Goal: Information Seeking & Learning: Learn about a topic

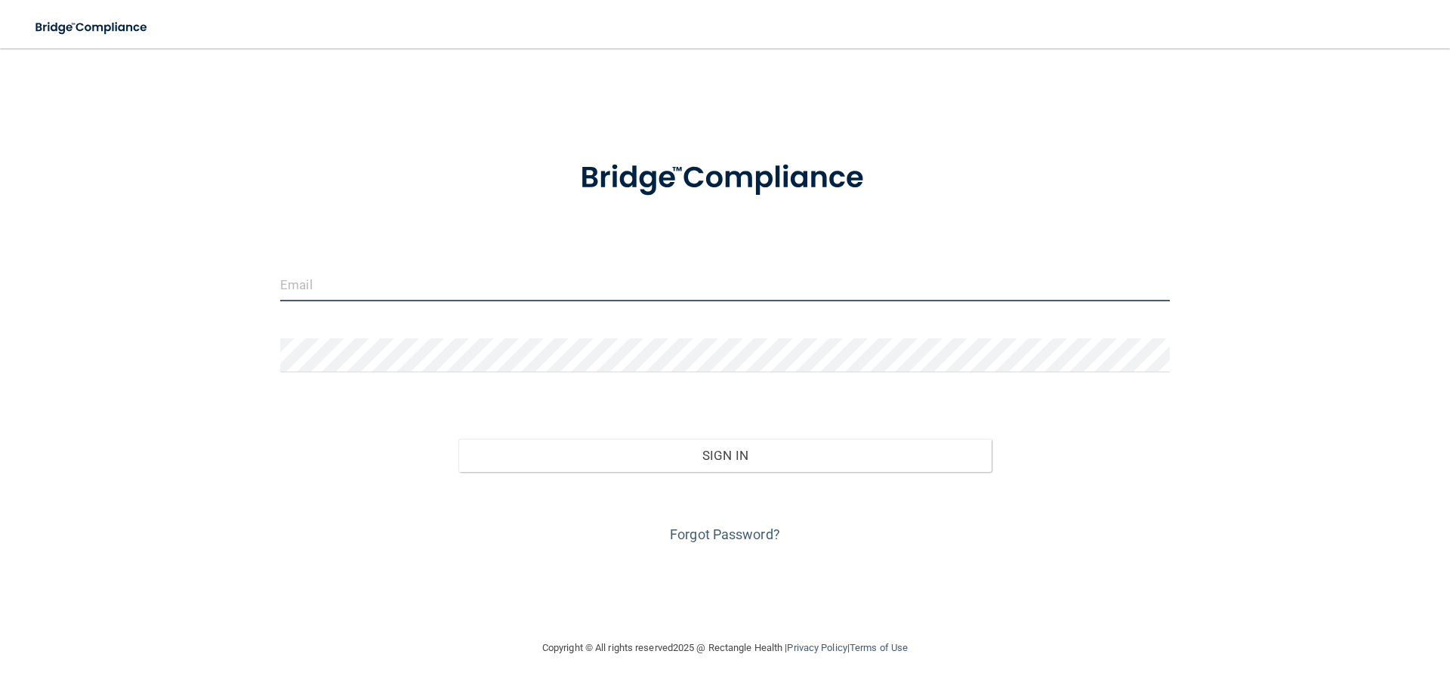
type input "[PERSON_NAME][EMAIL_ADDRESS][DOMAIN_NAME]"
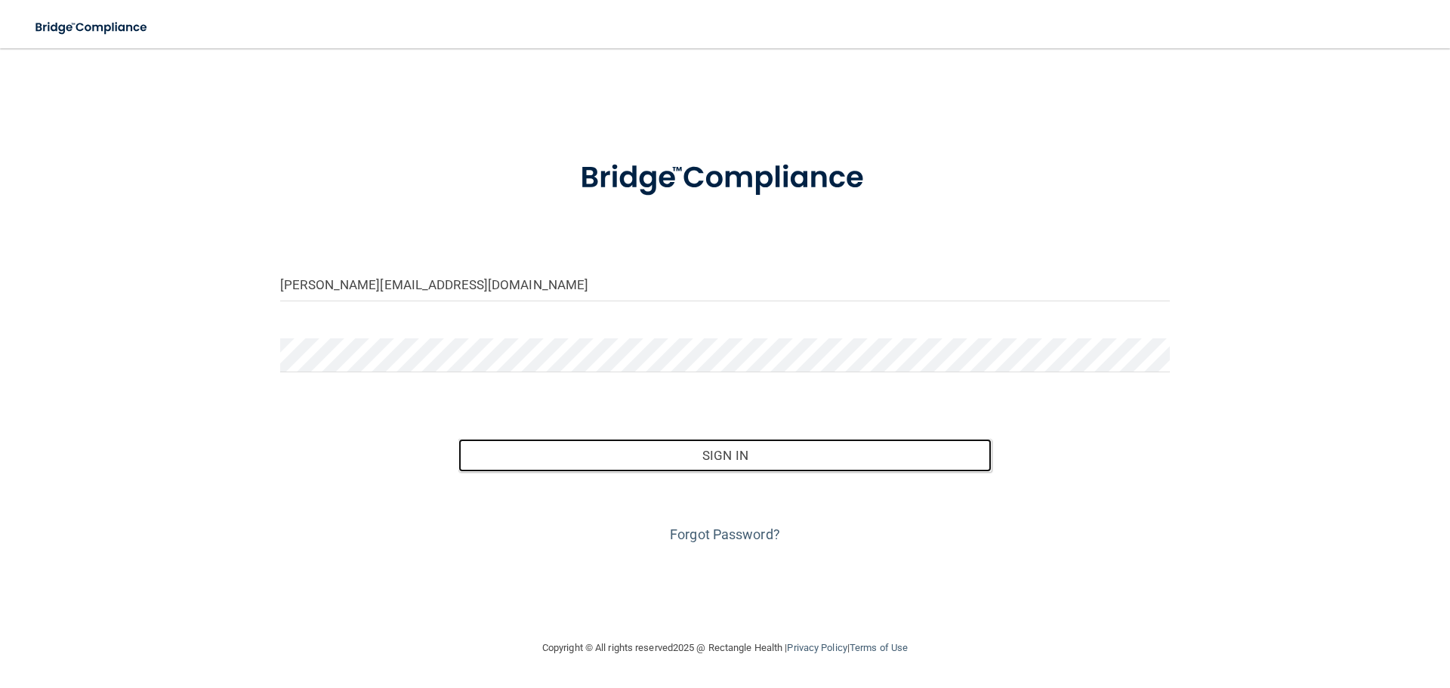
drag, startPoint x: 738, startPoint y: 453, endPoint x: 782, endPoint y: 415, distance: 58.3
click at [737, 452] on button "Sign In" at bounding box center [725, 455] width 534 height 33
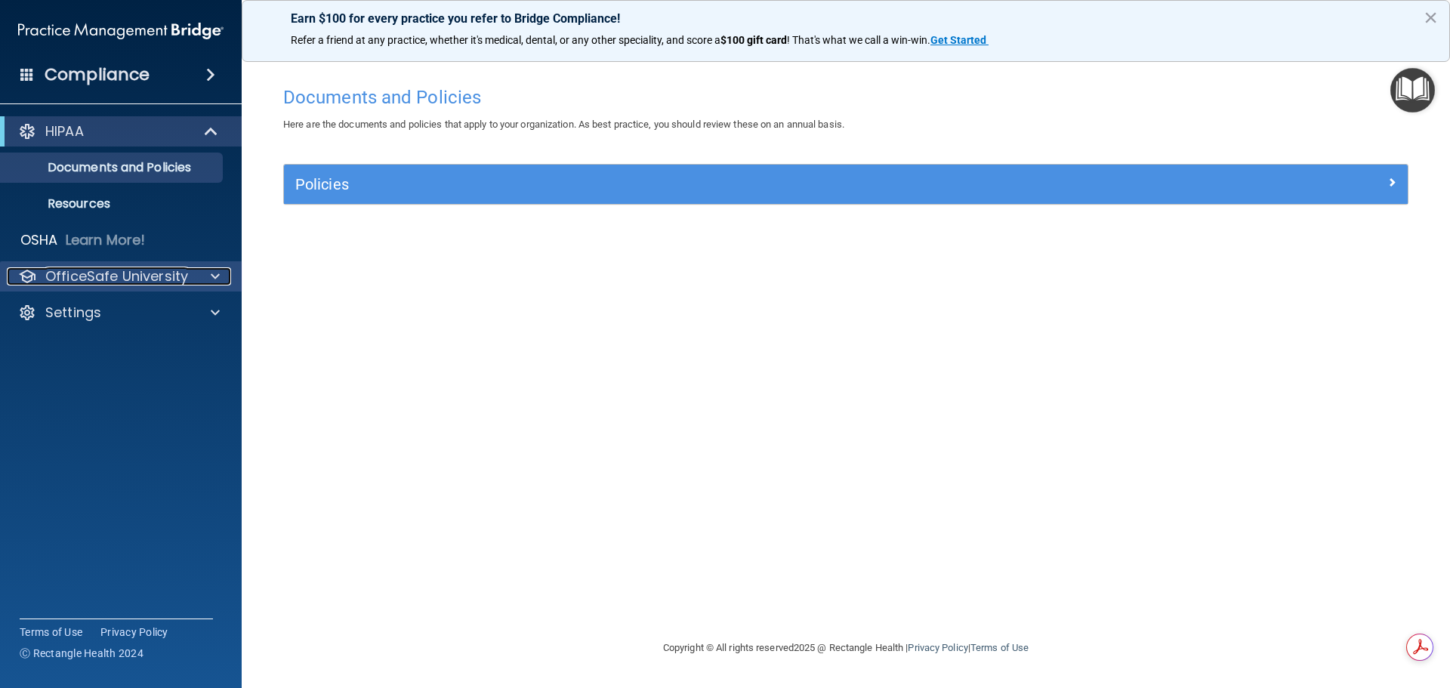
click at [202, 282] on div at bounding box center [213, 276] width 38 height 18
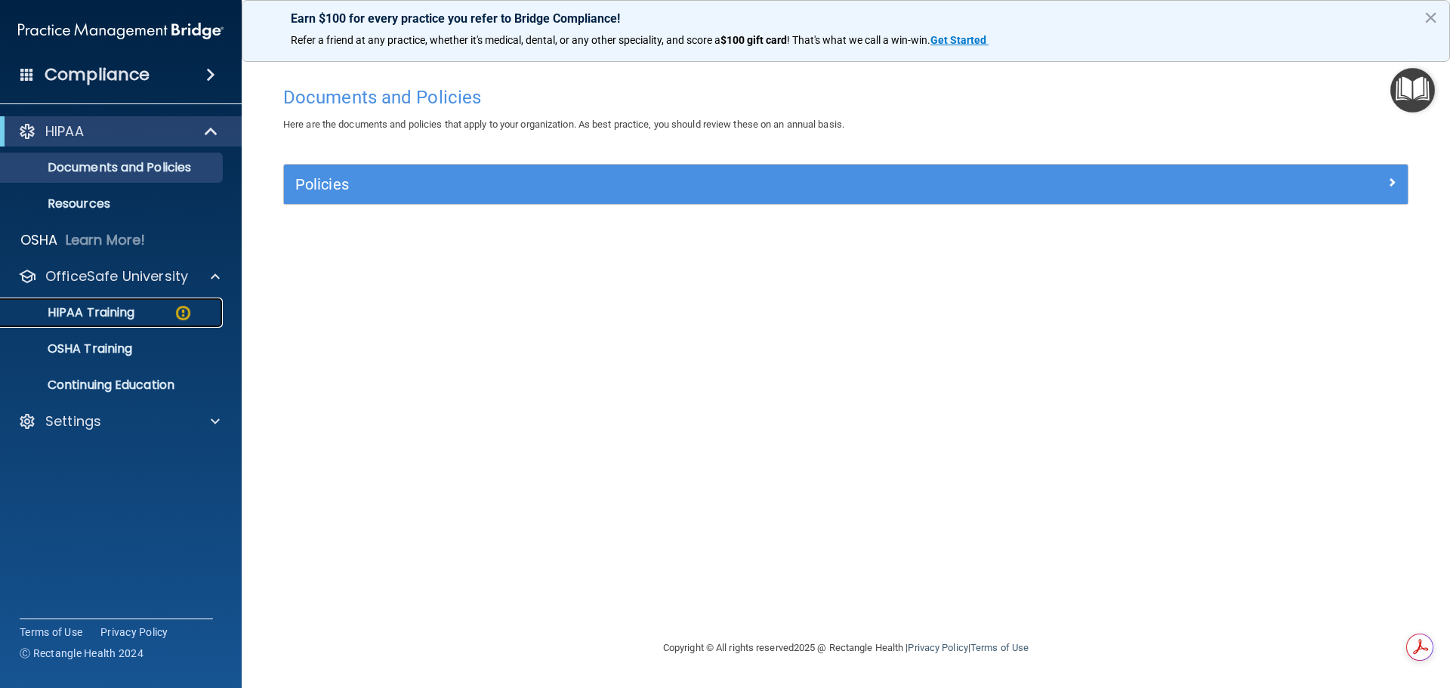
click at [150, 306] on div "HIPAA Training" at bounding box center [113, 312] width 206 height 15
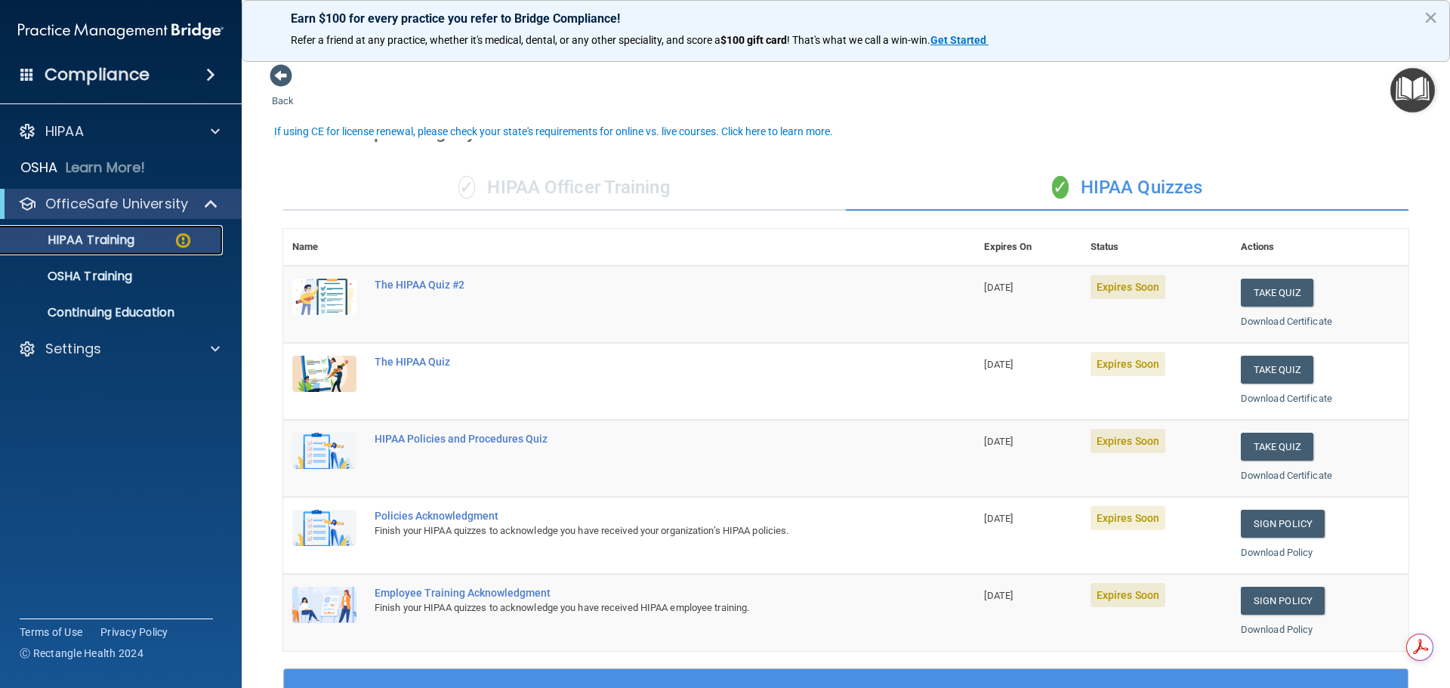
scroll to position [151, 0]
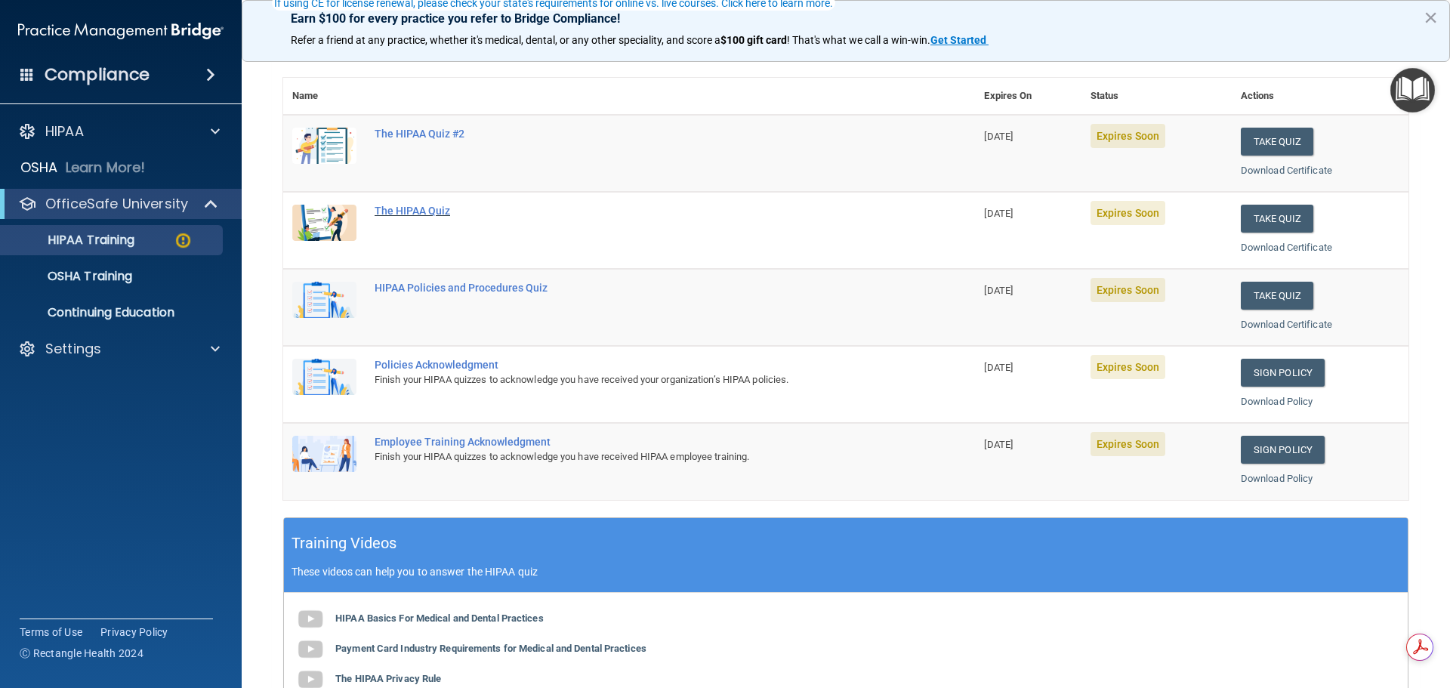
click at [423, 216] on div "The HIPAA Quiz" at bounding box center [637, 211] width 525 height 12
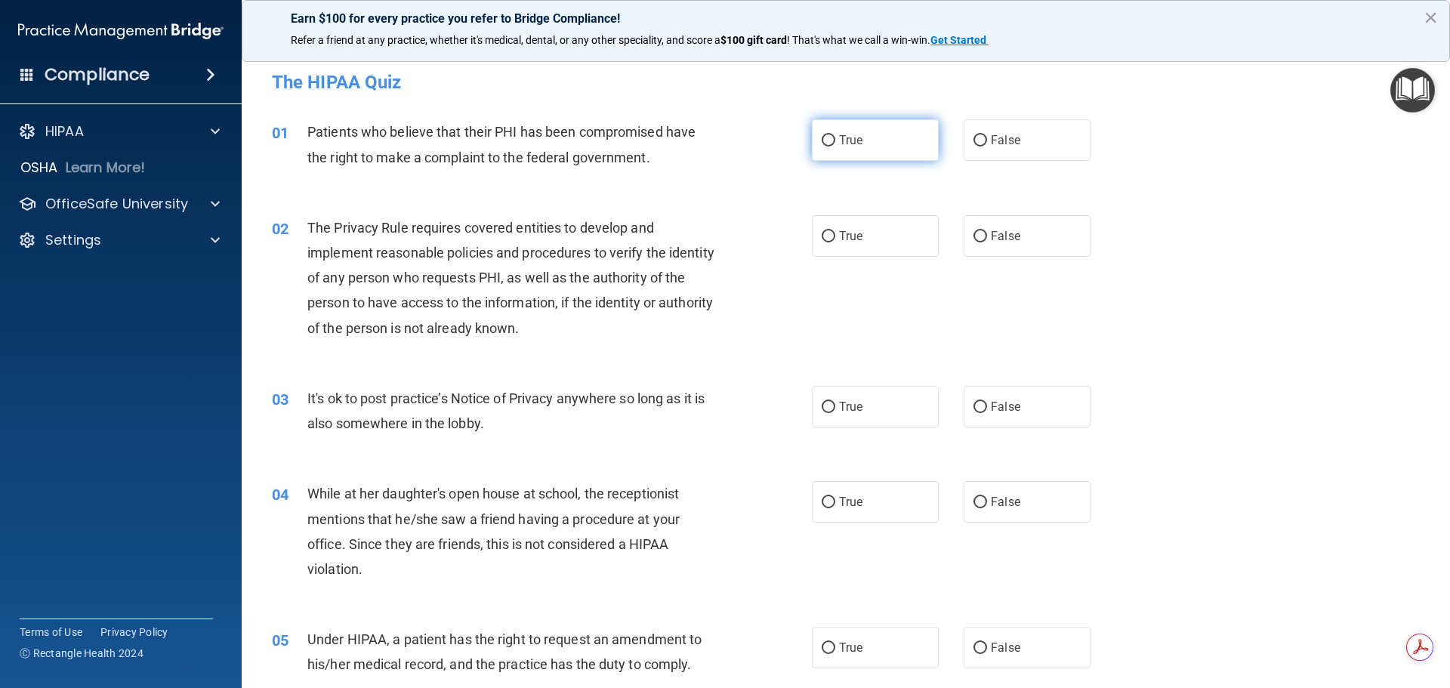
click at [822, 135] on input "True" at bounding box center [829, 140] width 14 height 11
radio input "true"
click at [829, 236] on input "True" at bounding box center [829, 236] width 14 height 11
radio input "true"
click at [974, 408] on input "False" at bounding box center [981, 407] width 14 height 11
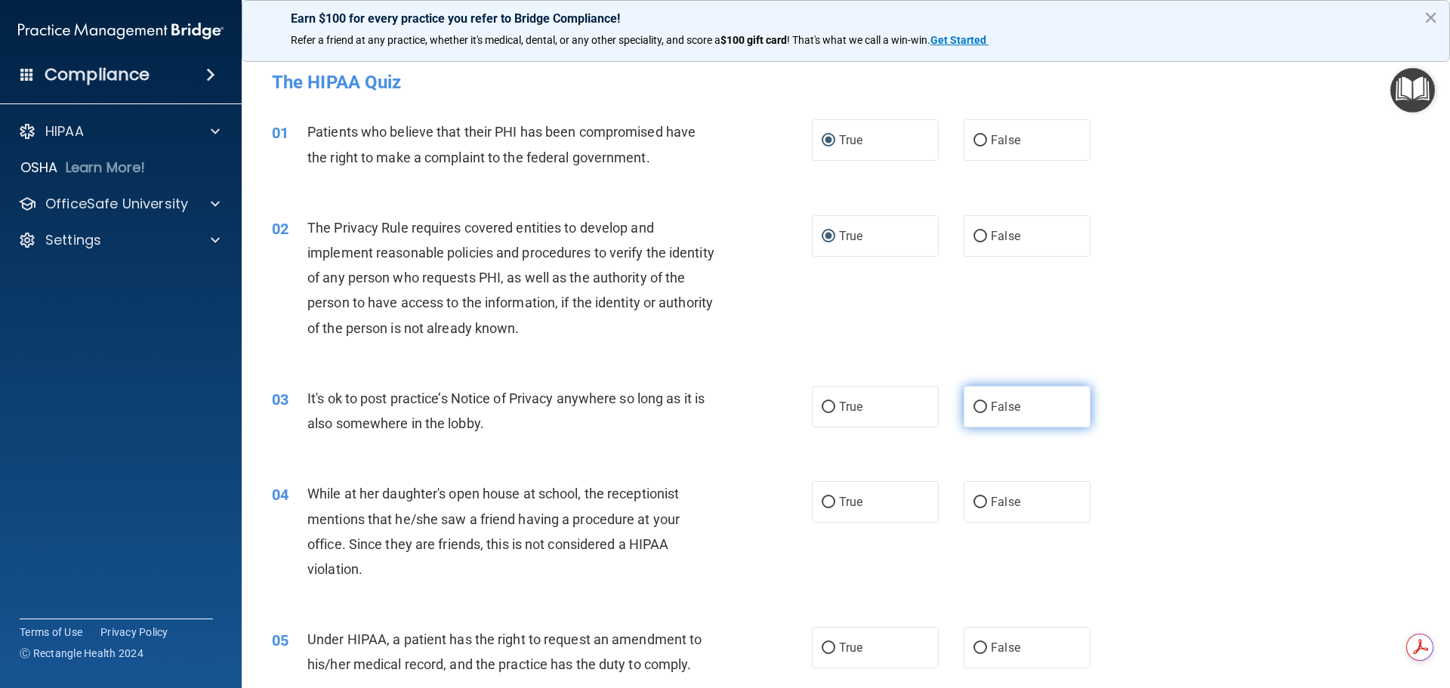
radio input "true"
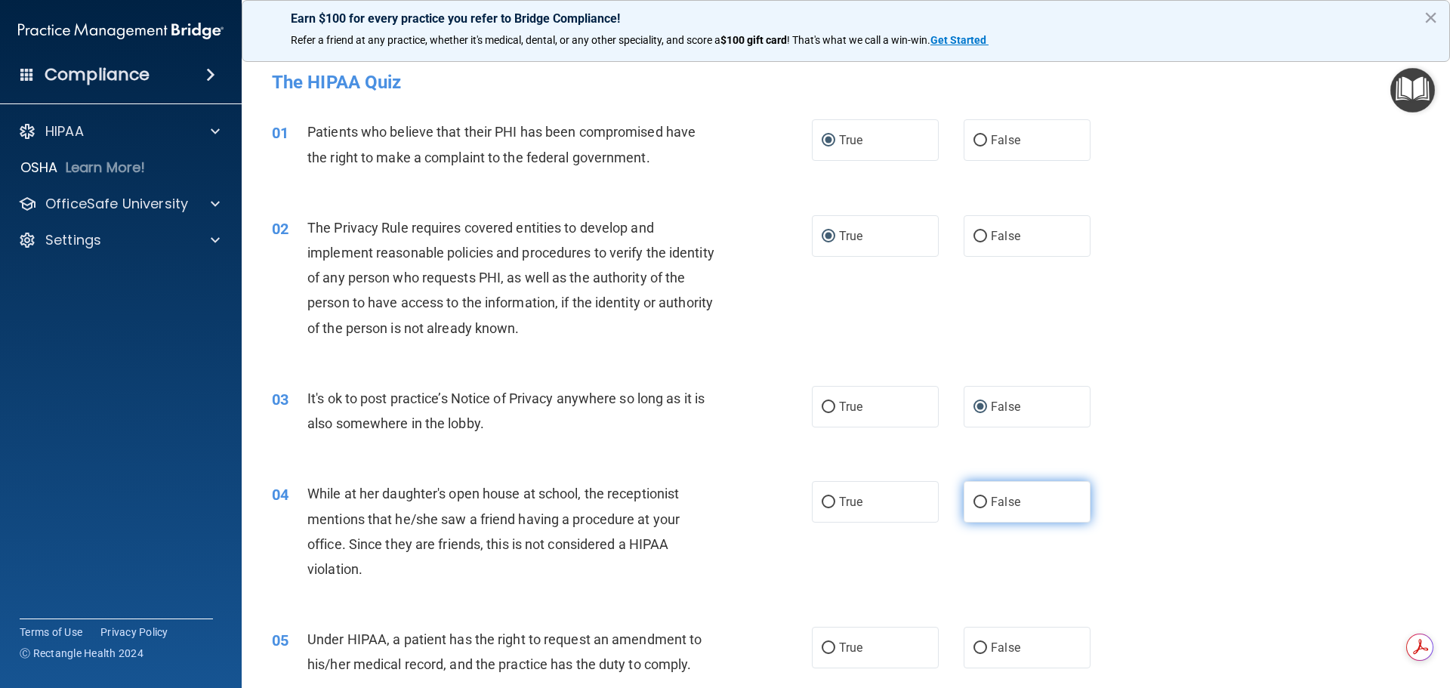
click at [974, 501] on input "False" at bounding box center [981, 502] width 14 height 11
radio input "true"
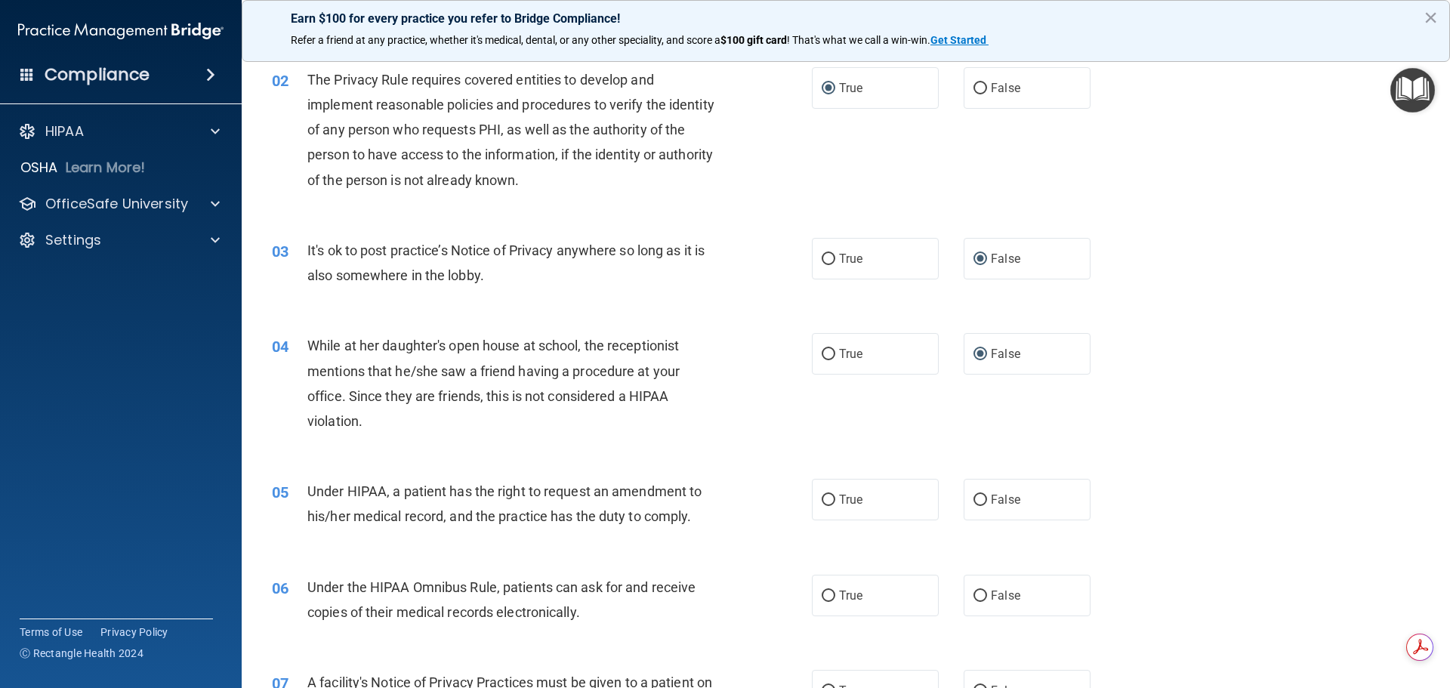
scroll to position [151, 0]
click at [975, 499] on input "False" at bounding box center [981, 497] width 14 height 11
radio input "true"
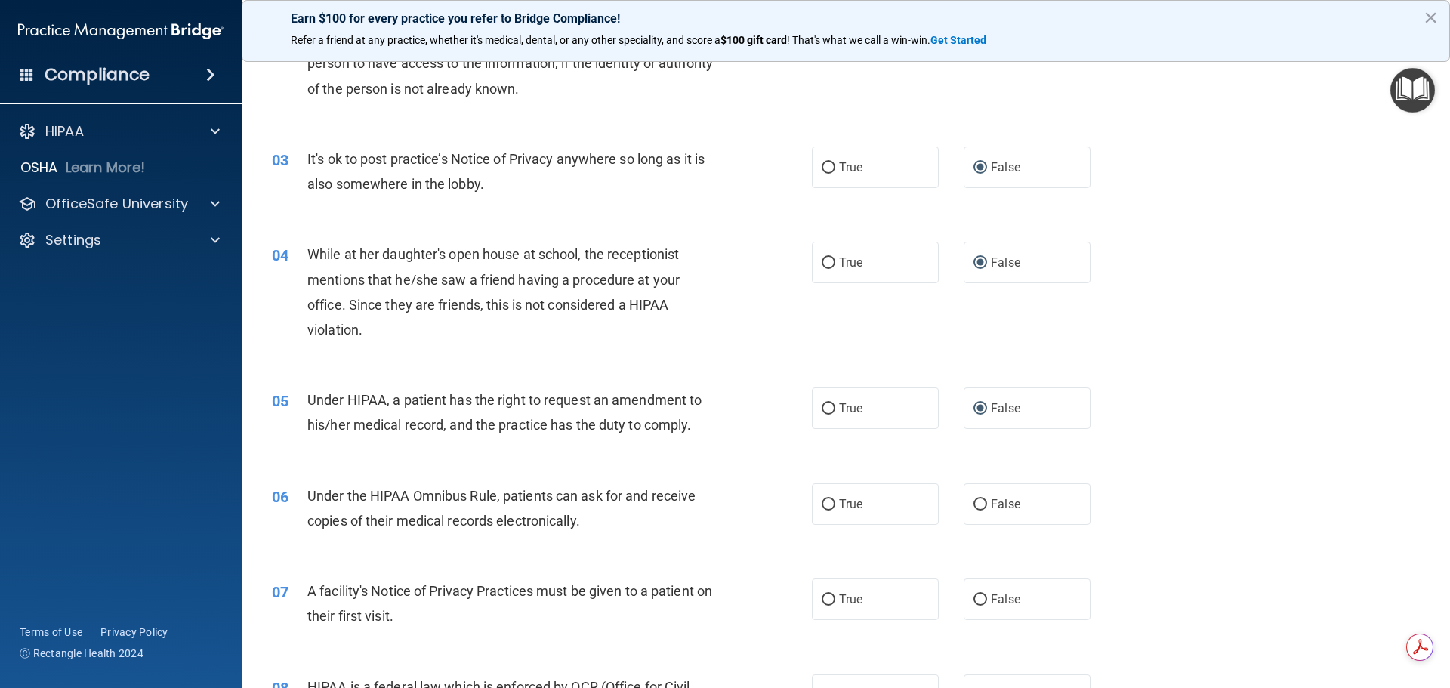
scroll to position [302, 0]
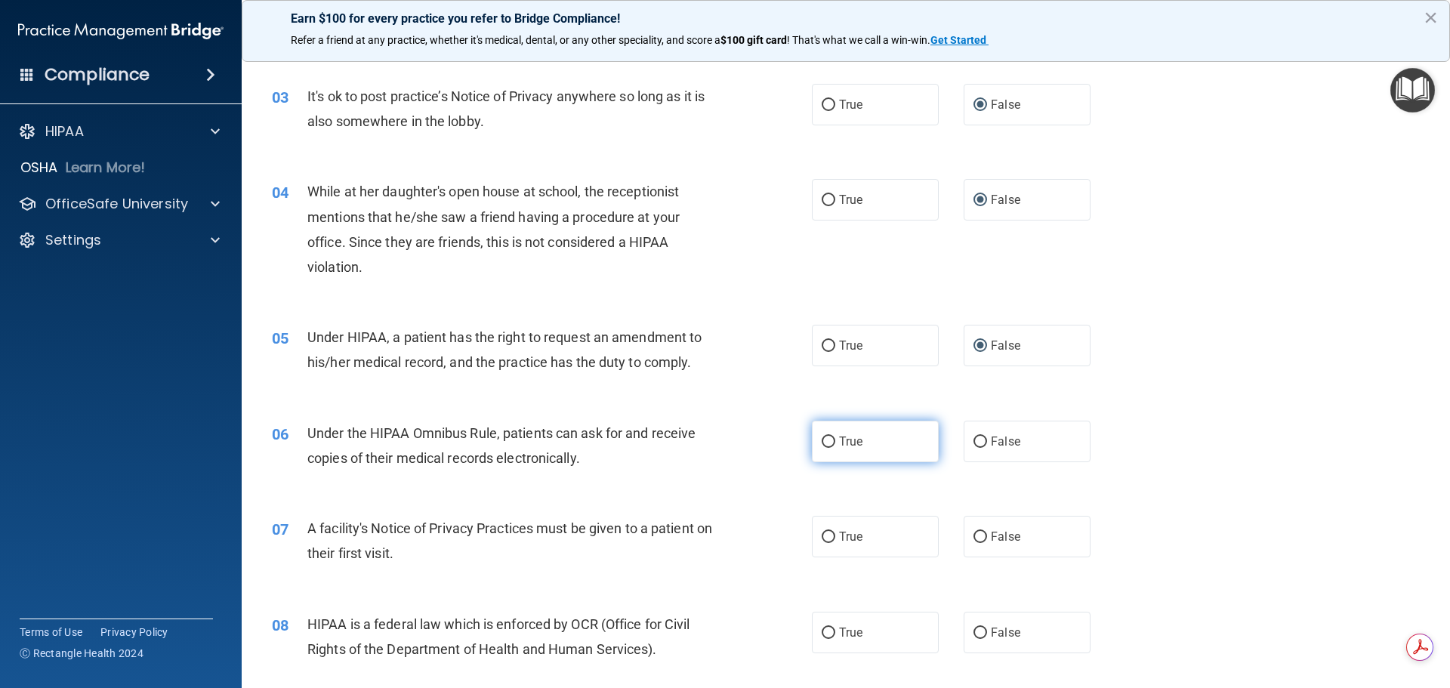
click at [829, 444] on input "True" at bounding box center [829, 442] width 14 height 11
radio input "true"
click at [825, 537] on input "True" at bounding box center [829, 537] width 14 height 11
radio input "true"
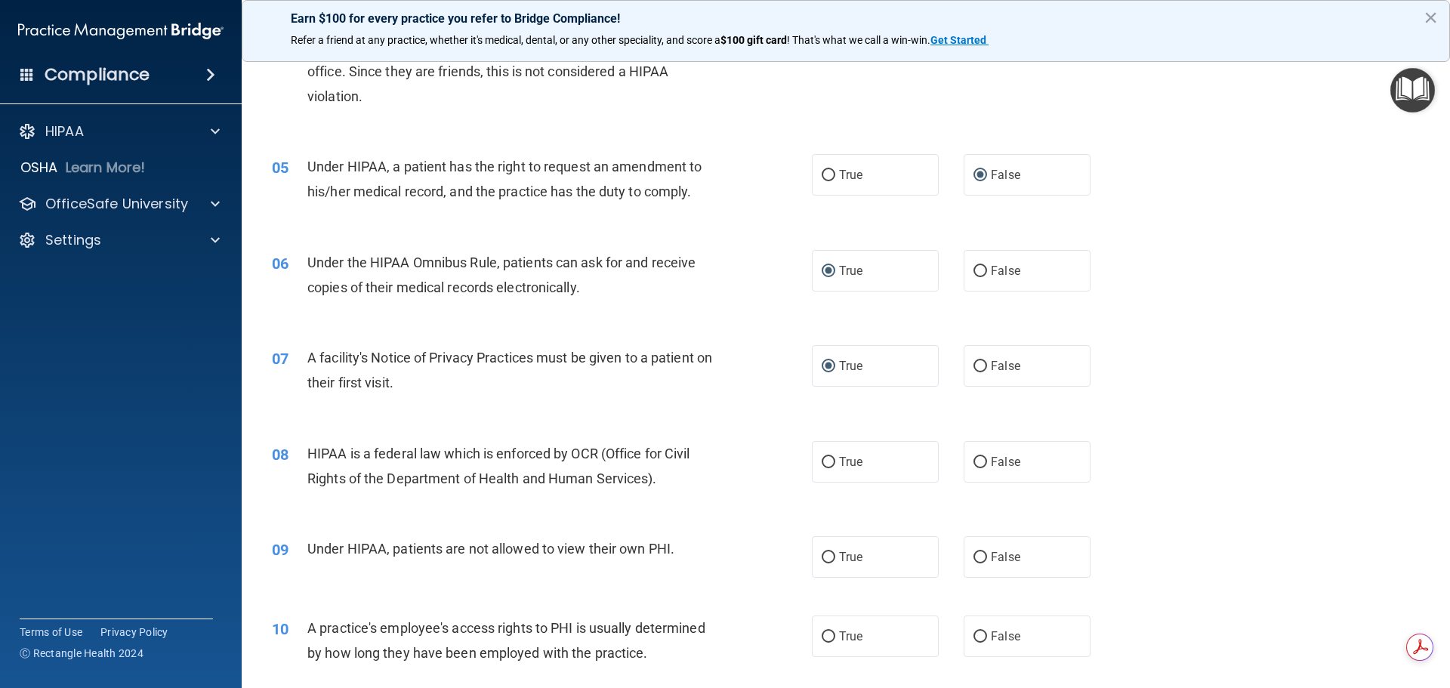
scroll to position [529, 0]
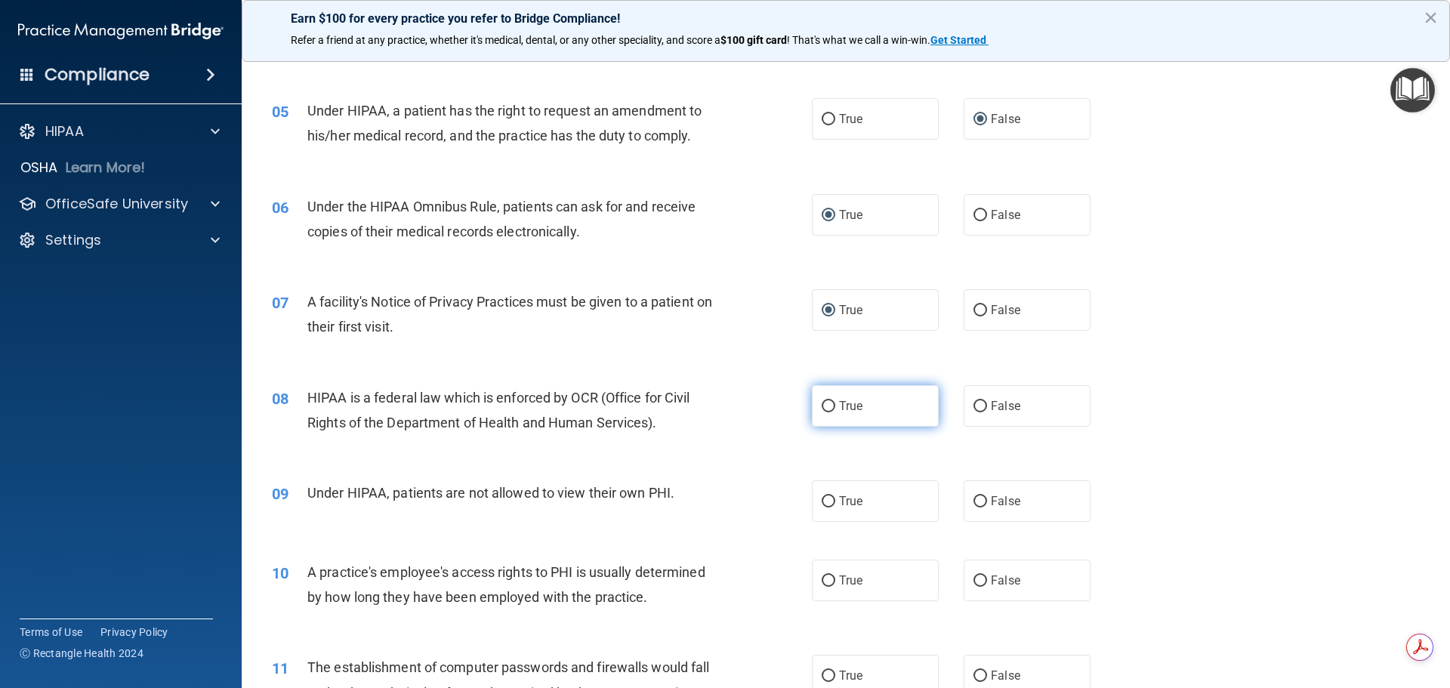
click at [828, 403] on input "True" at bounding box center [829, 406] width 14 height 11
radio input "true"
click at [974, 503] on input "False" at bounding box center [981, 501] width 14 height 11
radio input "true"
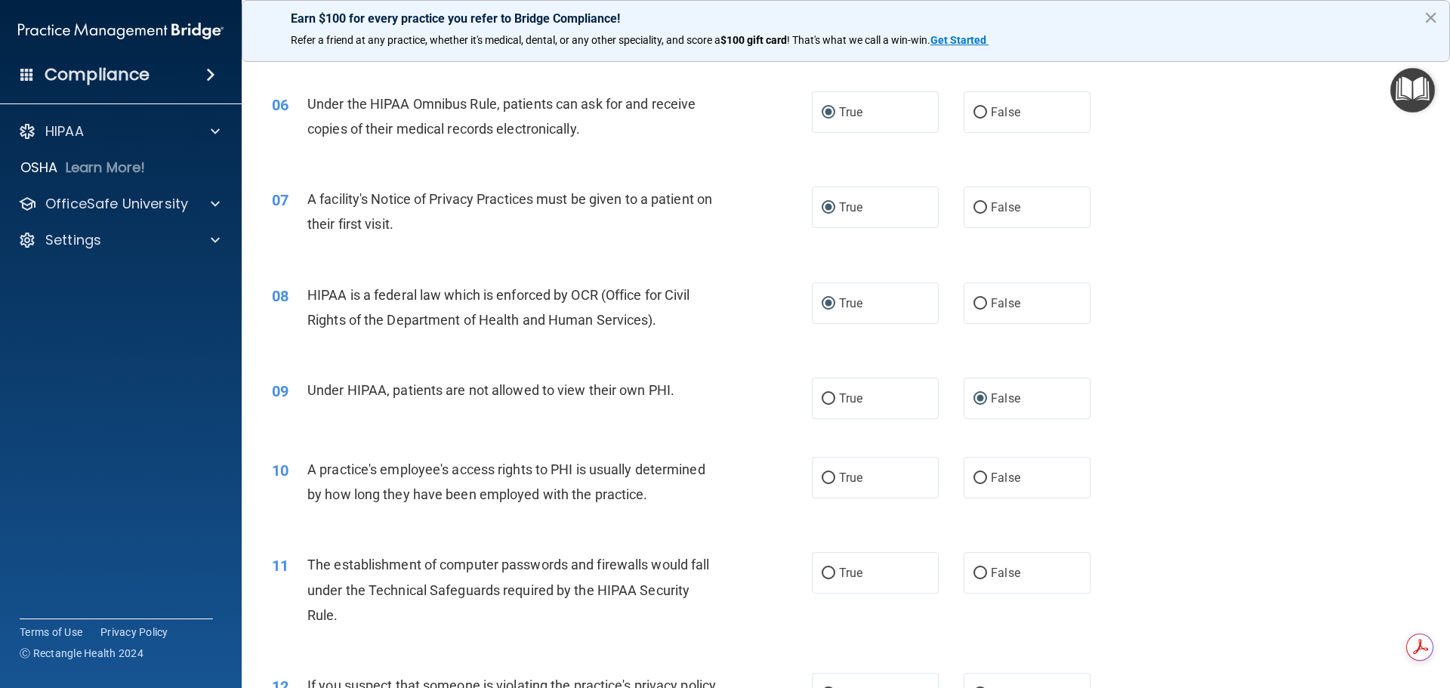
scroll to position [680, 0]
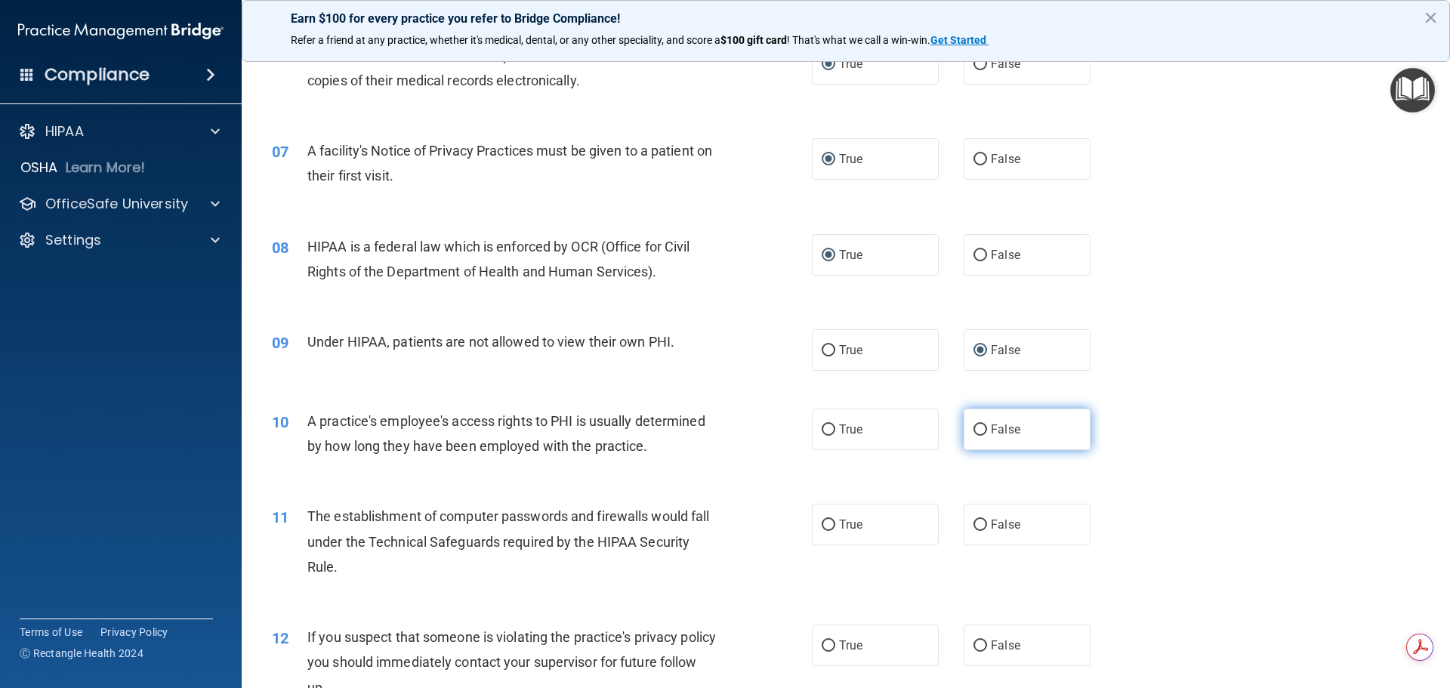
click at [978, 433] on input "False" at bounding box center [981, 430] width 14 height 11
radio input "true"
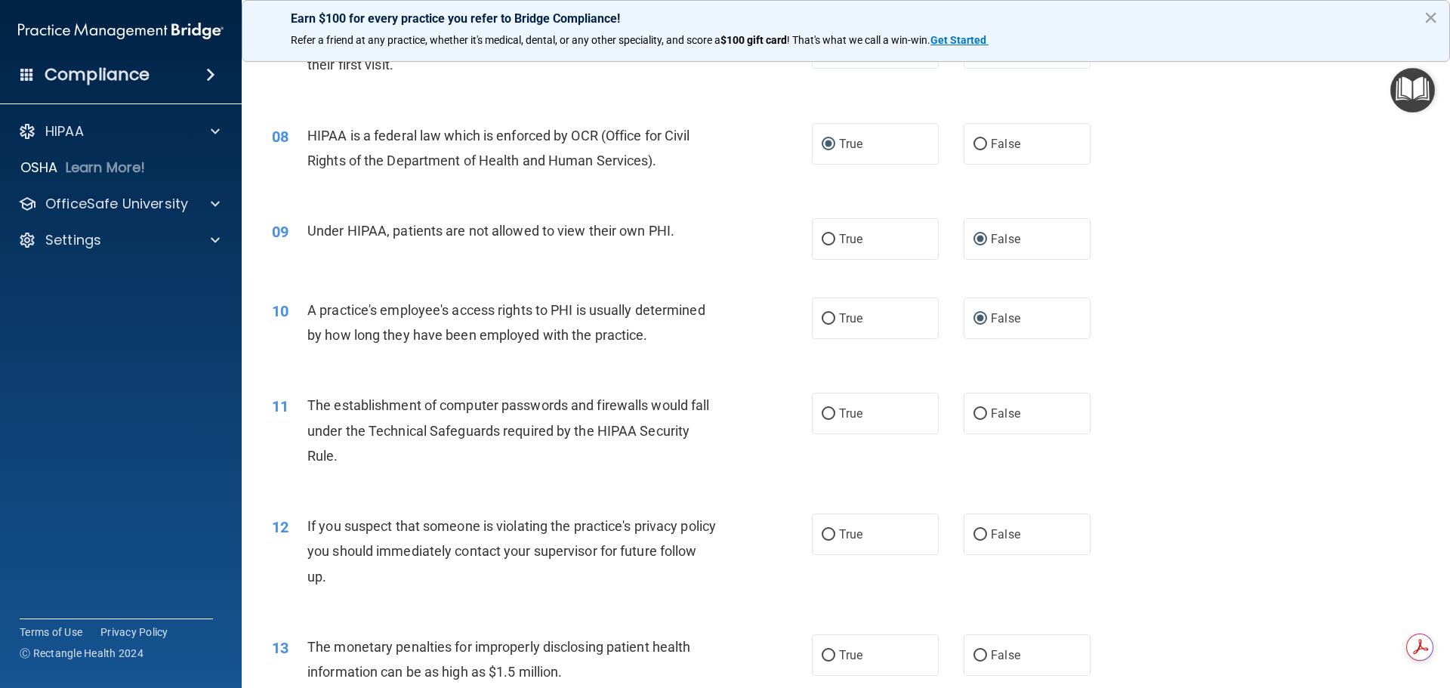
scroll to position [831, 0]
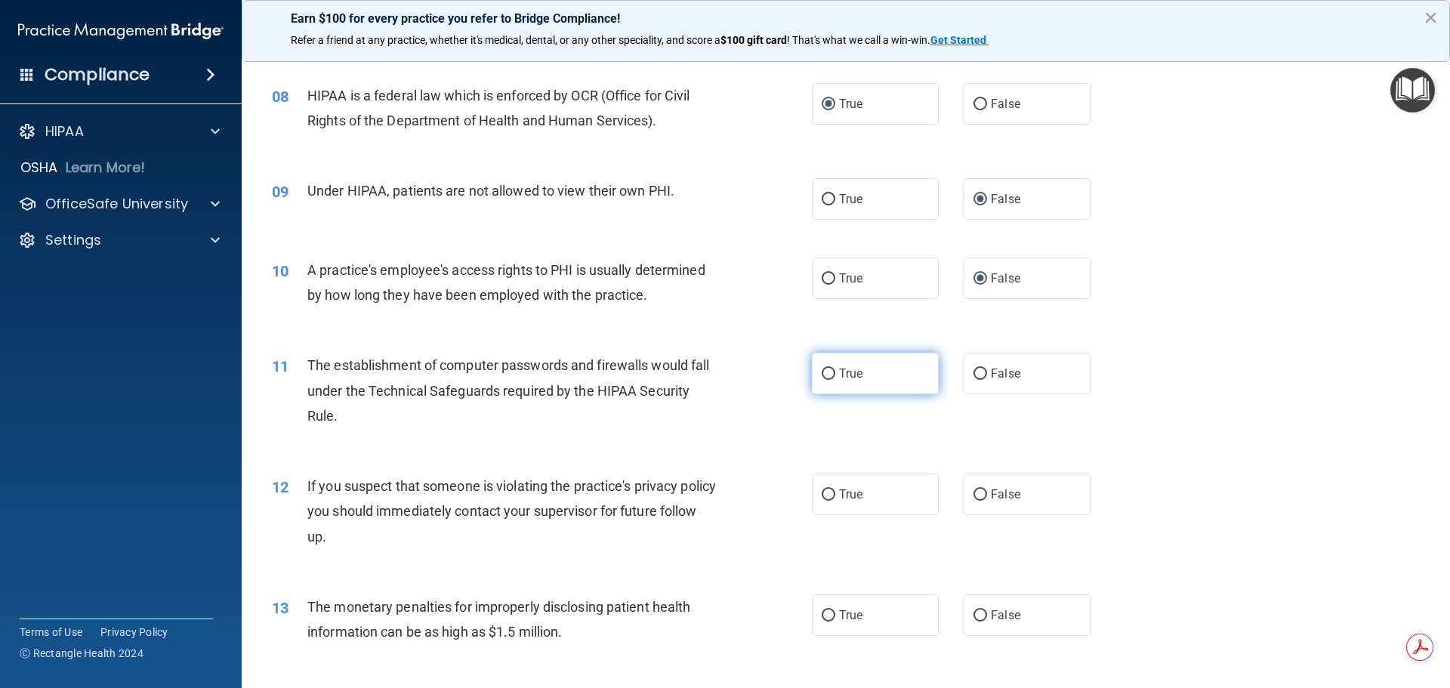
click at [839, 375] on span "True" at bounding box center [850, 373] width 23 height 14
click at [835, 375] on input "True" at bounding box center [829, 374] width 14 height 11
radio input "true"
click at [826, 493] on input "True" at bounding box center [829, 494] width 14 height 11
radio input "true"
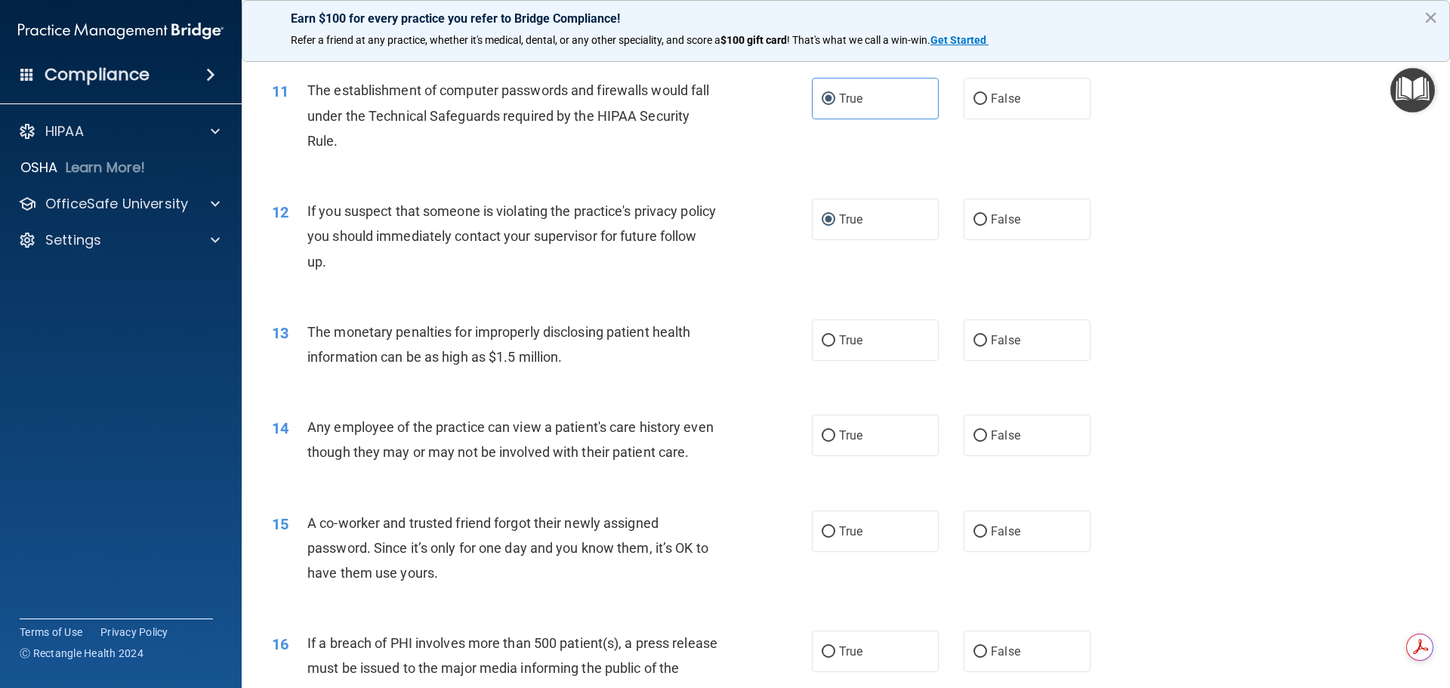
scroll to position [1133, 0]
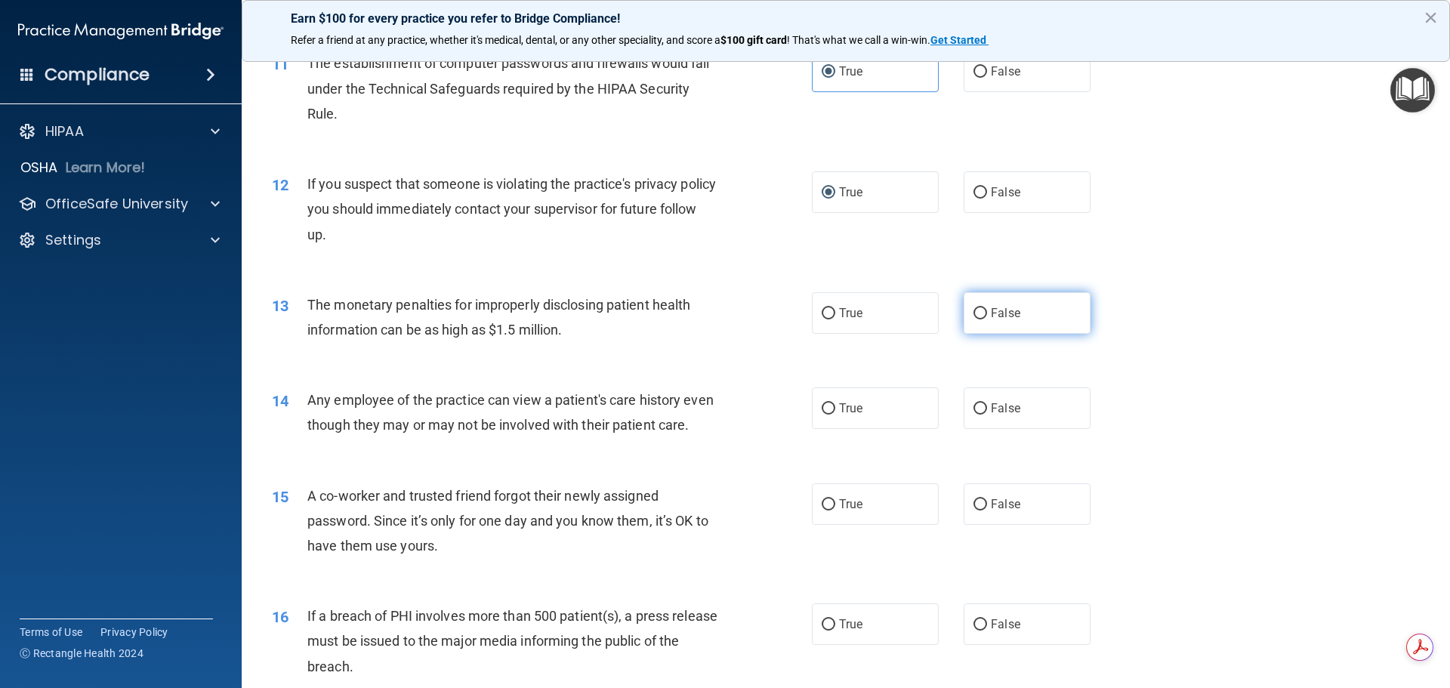
click at [977, 313] on input "False" at bounding box center [981, 313] width 14 height 11
radio input "true"
click at [828, 316] on input "True" at bounding box center [829, 313] width 14 height 11
radio input "true"
radio input "false"
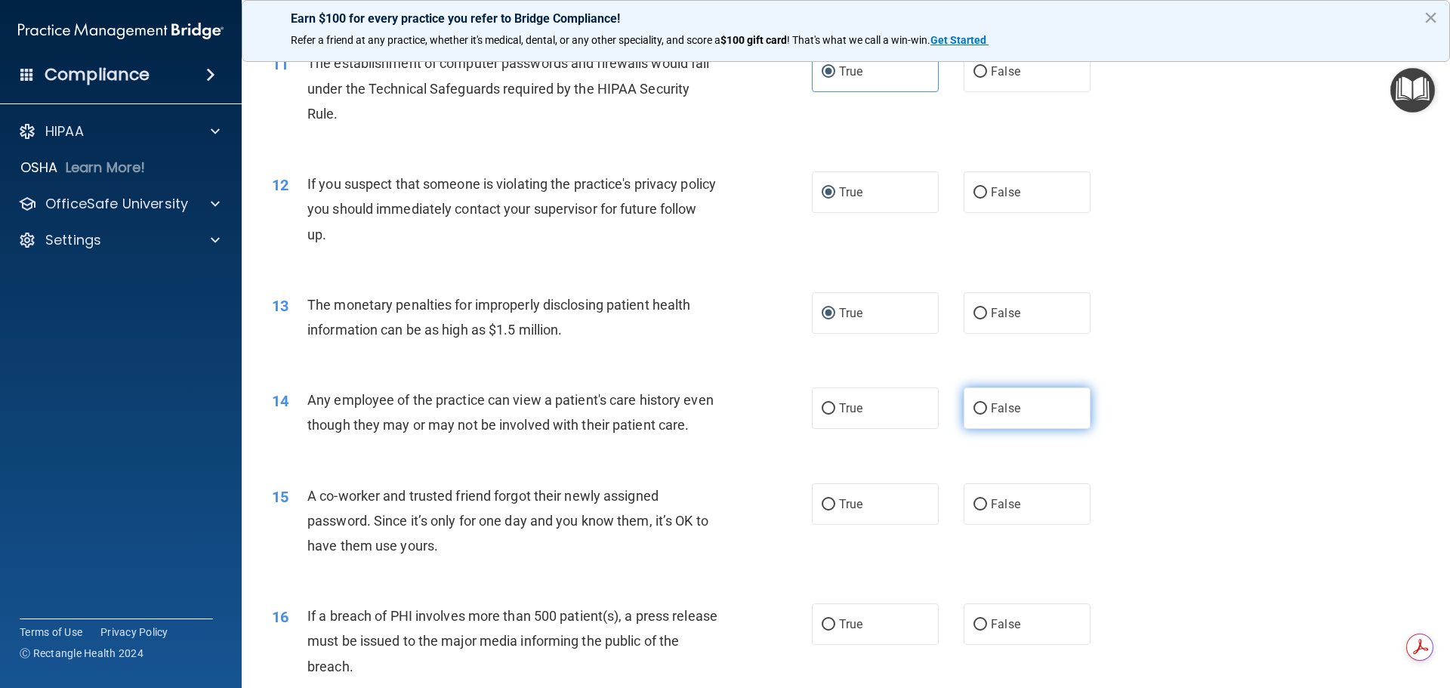
click at [980, 408] on label "False" at bounding box center [1027, 408] width 127 height 42
click at [980, 408] on input "False" at bounding box center [981, 408] width 14 height 11
radio input "true"
click at [980, 511] on input "False" at bounding box center [981, 504] width 14 height 11
radio input "true"
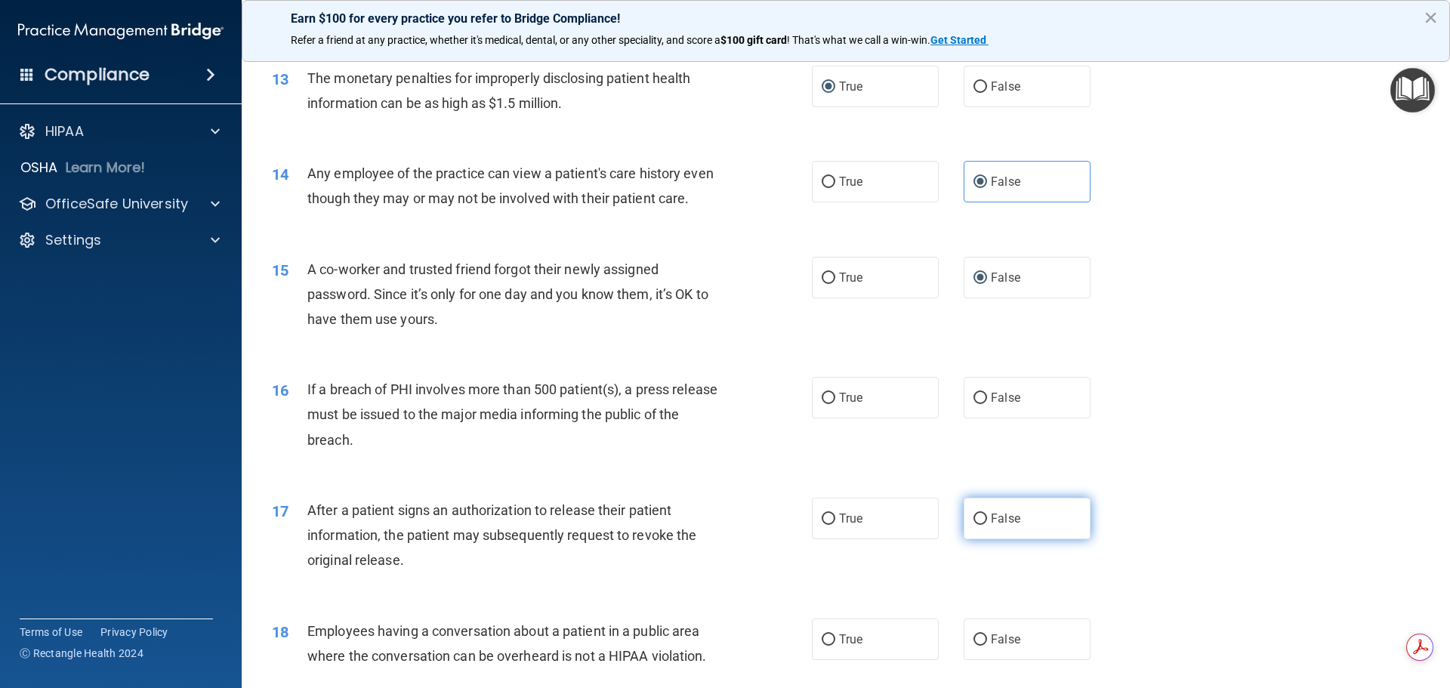
scroll to position [1435, 0]
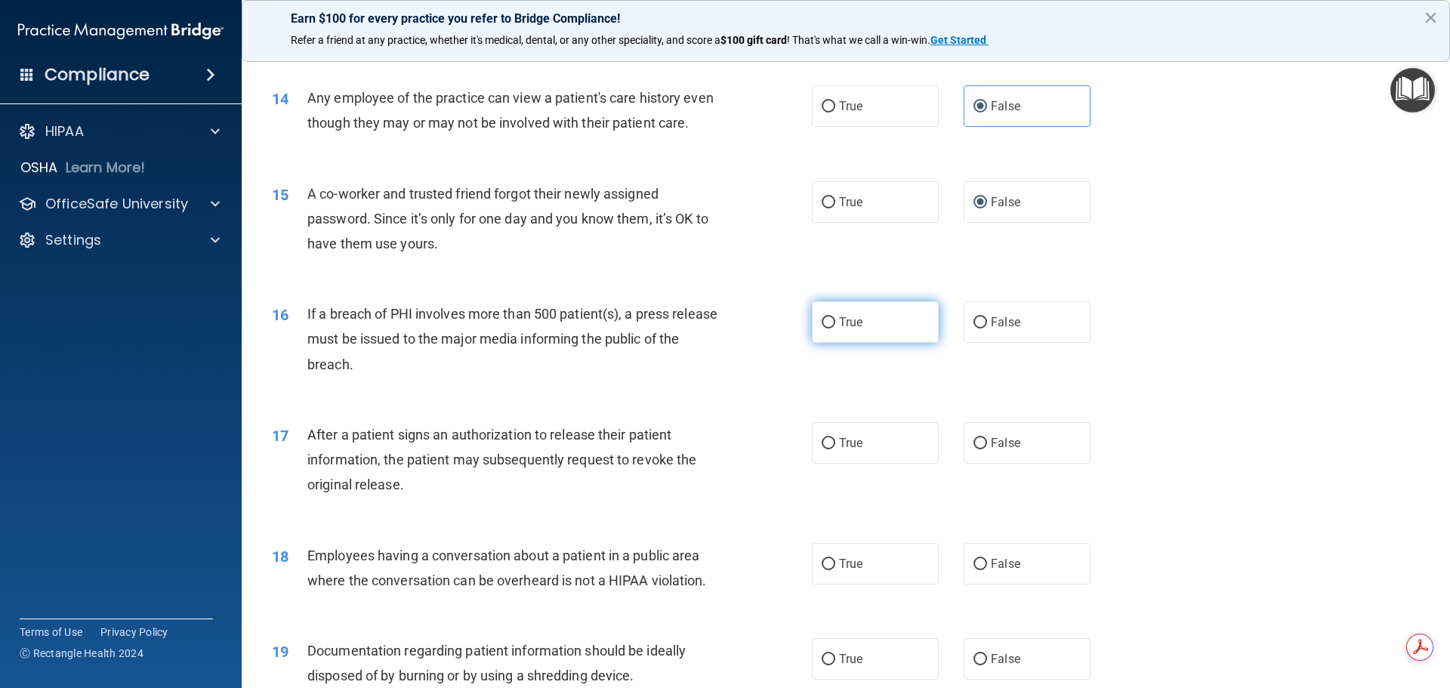
click at [824, 340] on label "True" at bounding box center [875, 322] width 127 height 42
click at [823, 329] on input "True" at bounding box center [829, 322] width 14 height 11
radio input "true"
click at [822, 449] on input "True" at bounding box center [829, 443] width 14 height 11
radio input "true"
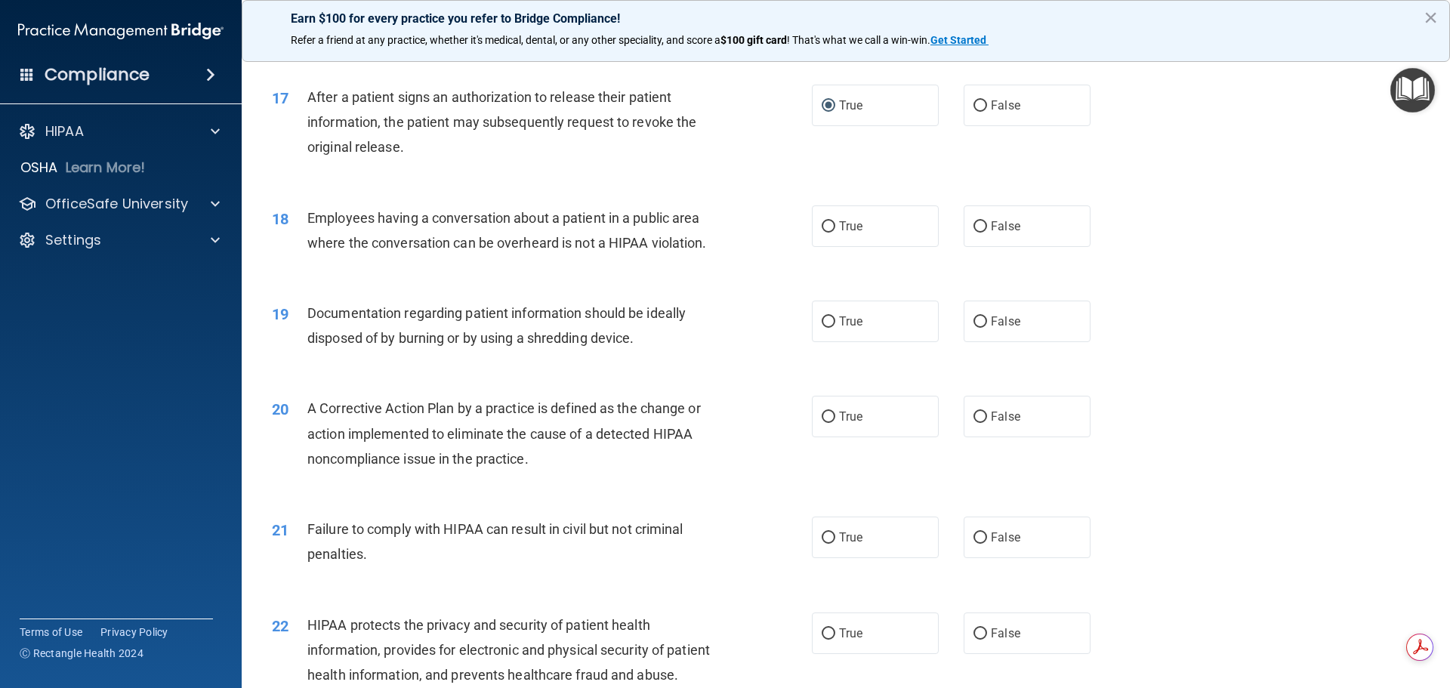
scroll to position [1813, 0]
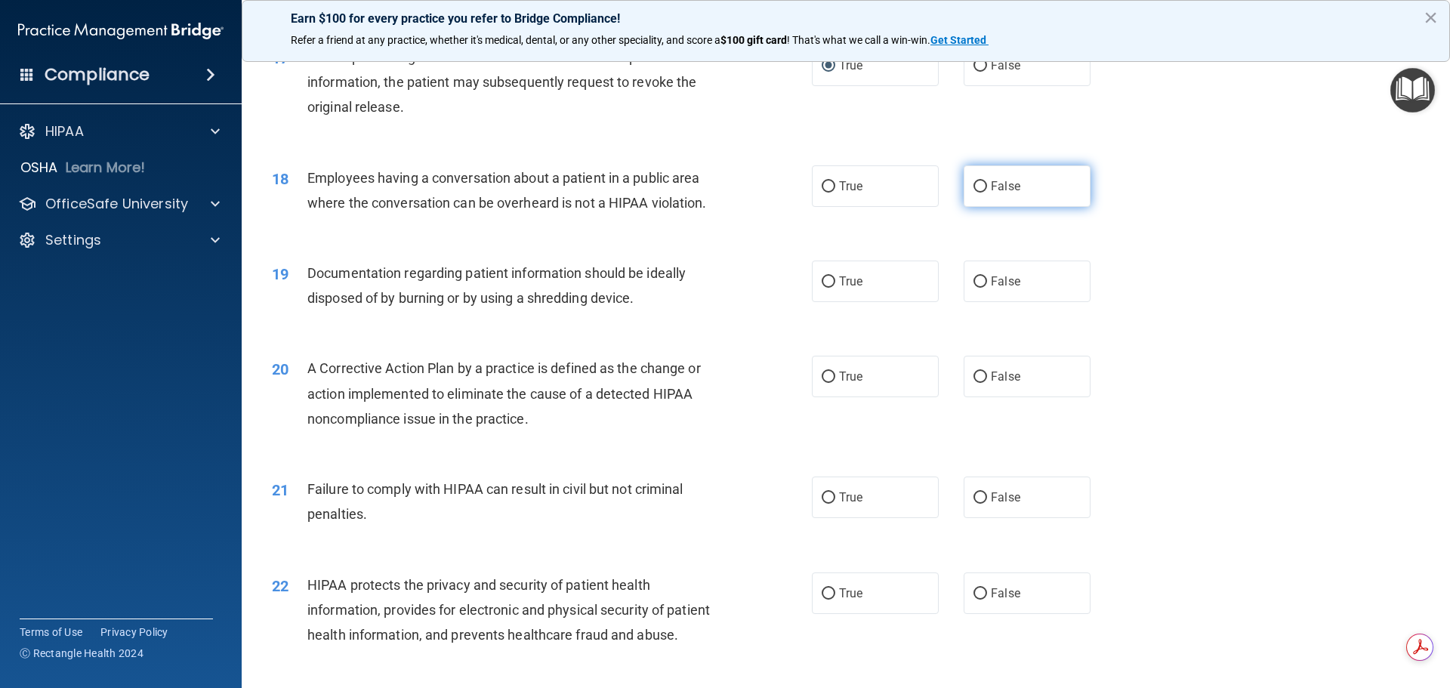
click at [977, 193] on input "False" at bounding box center [981, 186] width 14 height 11
radio input "true"
click at [823, 288] on input "True" at bounding box center [829, 281] width 14 height 11
radio input "true"
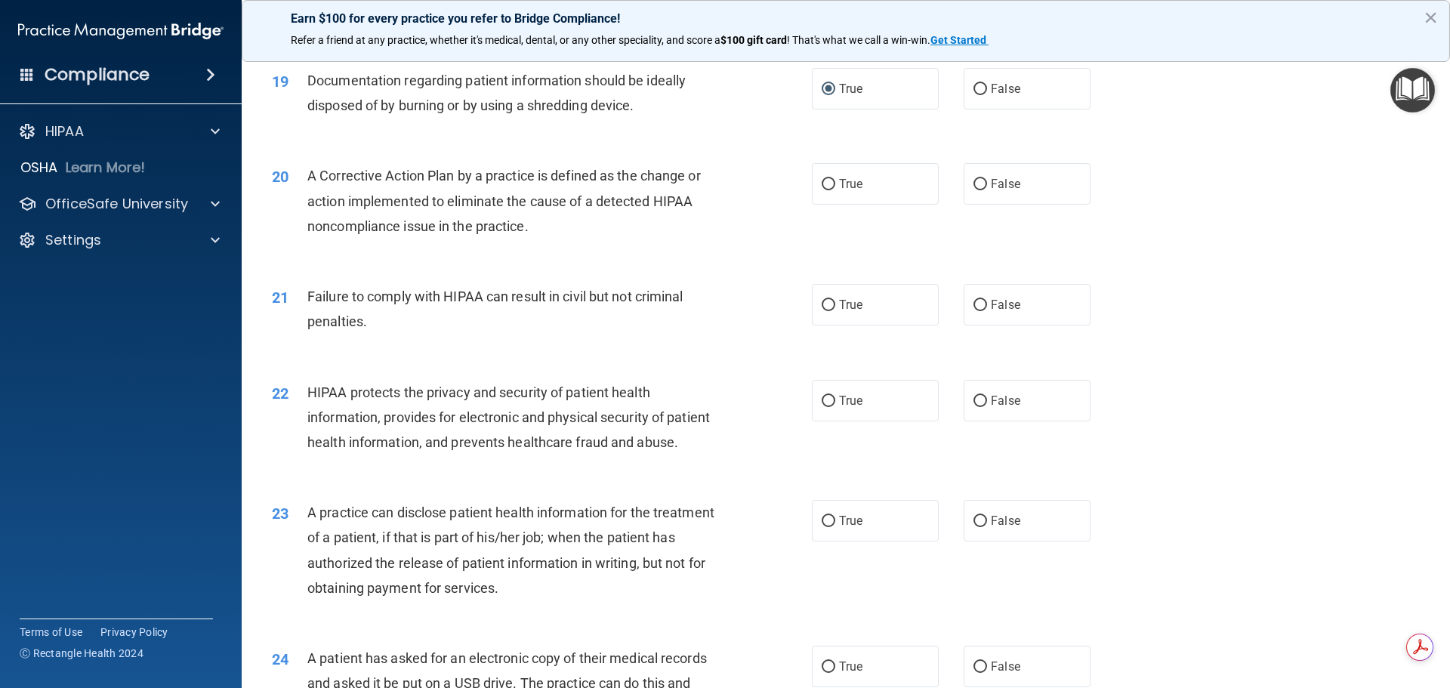
scroll to position [2039, 0]
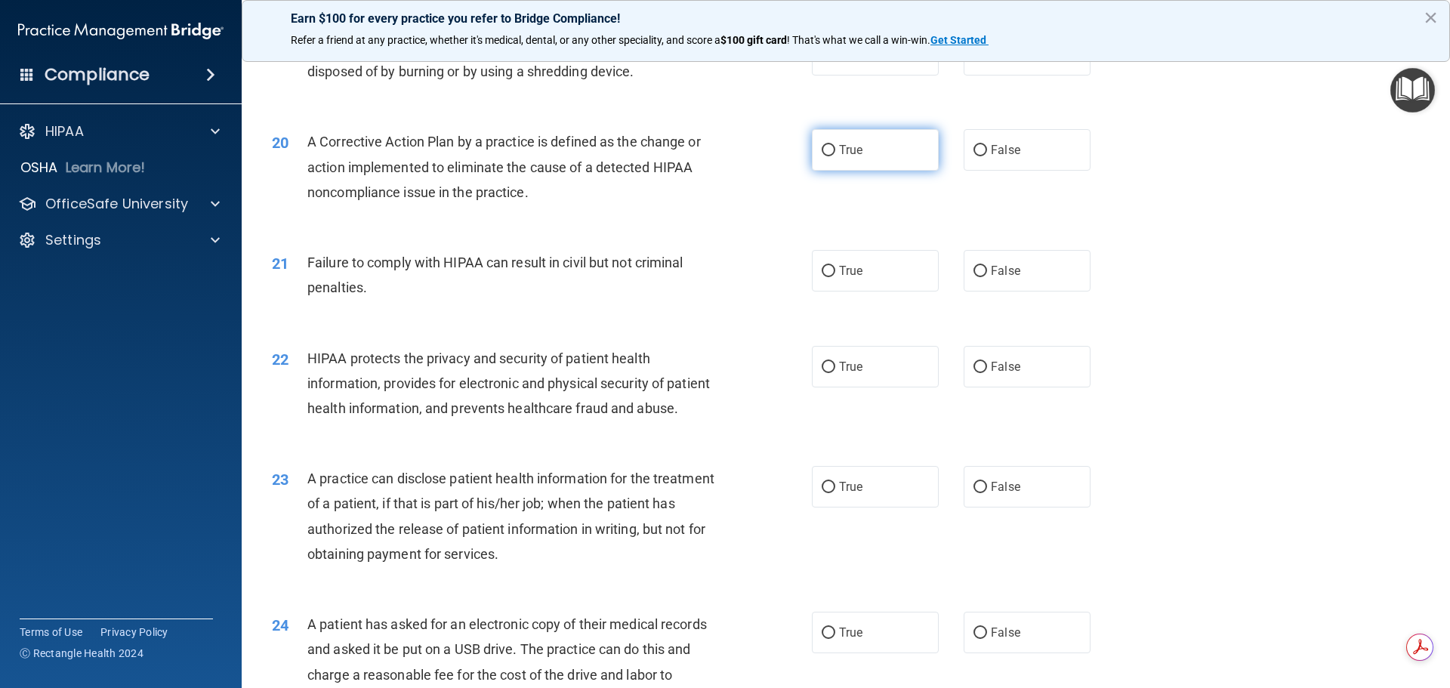
drag, startPoint x: 829, startPoint y: 171, endPoint x: 854, endPoint y: 174, distance: 25.1
click at [832, 170] on label "True" at bounding box center [875, 150] width 127 height 42
click at [826, 156] on input "True" at bounding box center [829, 150] width 14 height 11
radio input "true"
click at [976, 277] on input "False" at bounding box center [981, 271] width 14 height 11
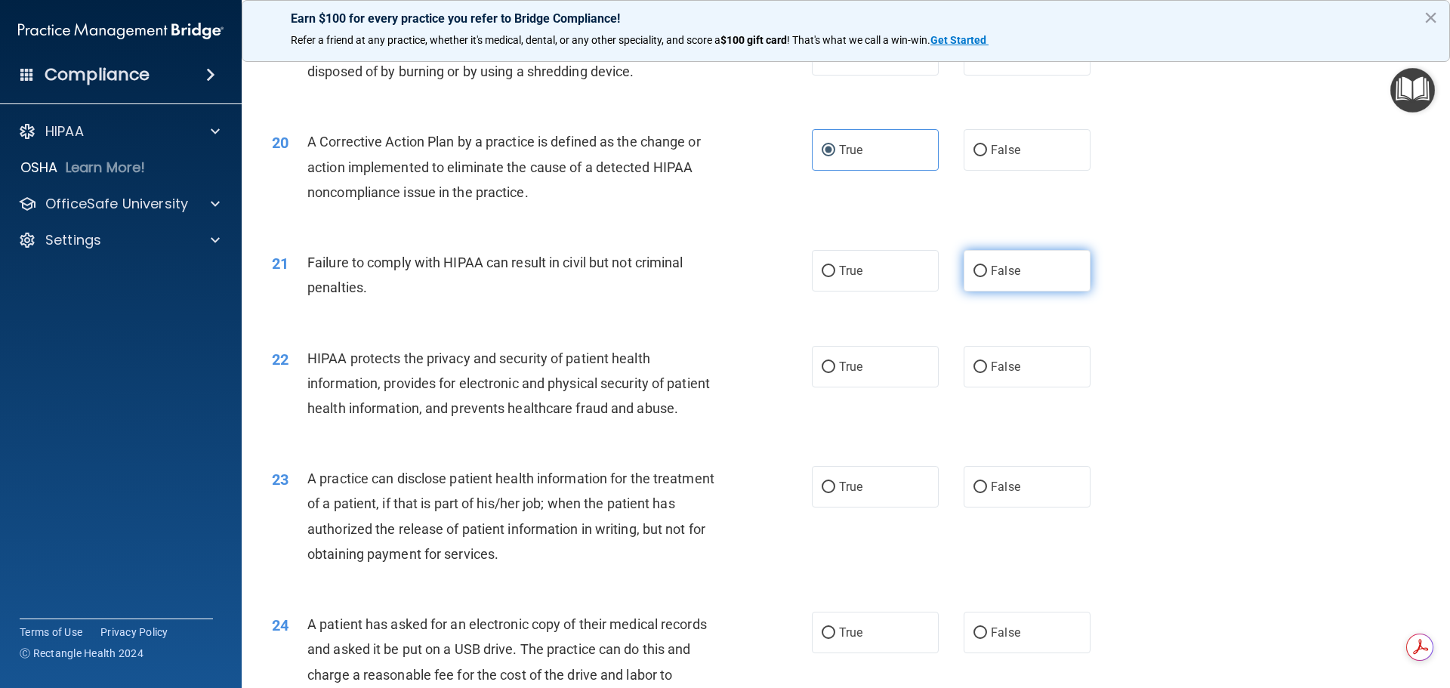
radio input "true"
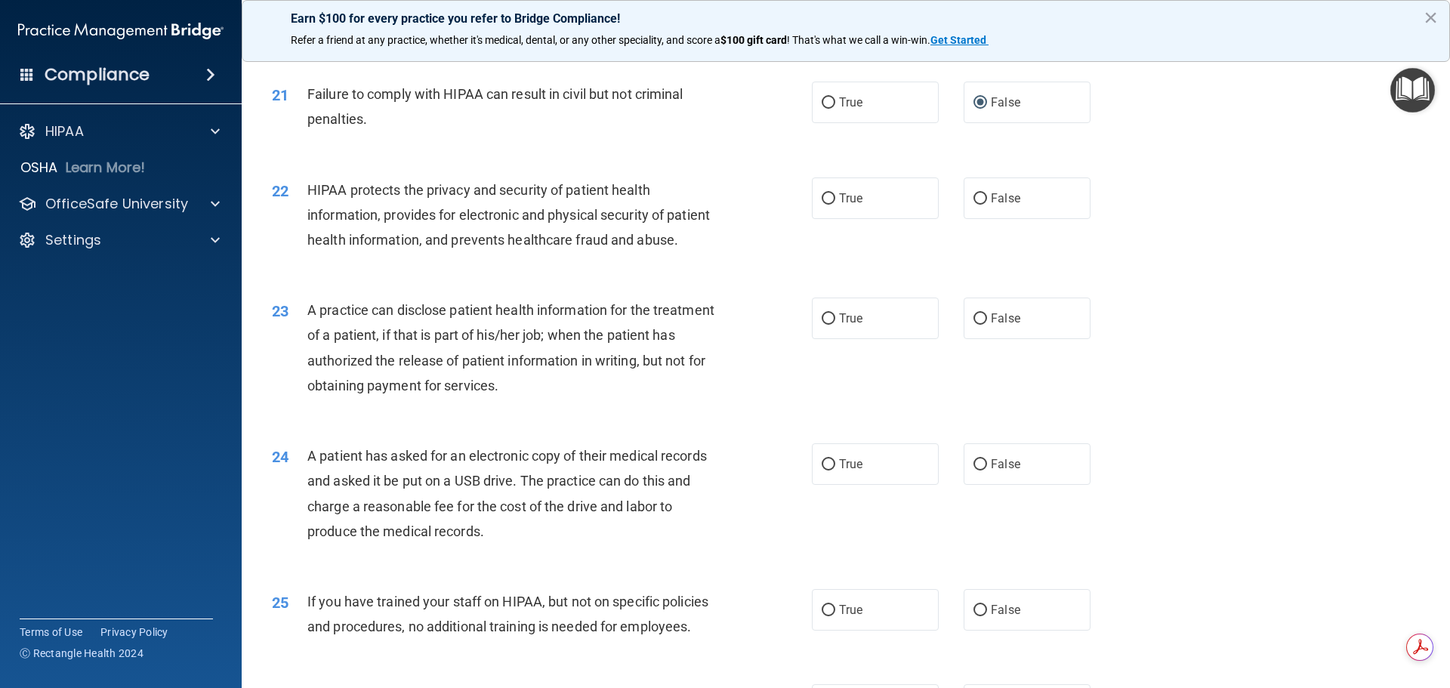
scroll to position [2266, 0]
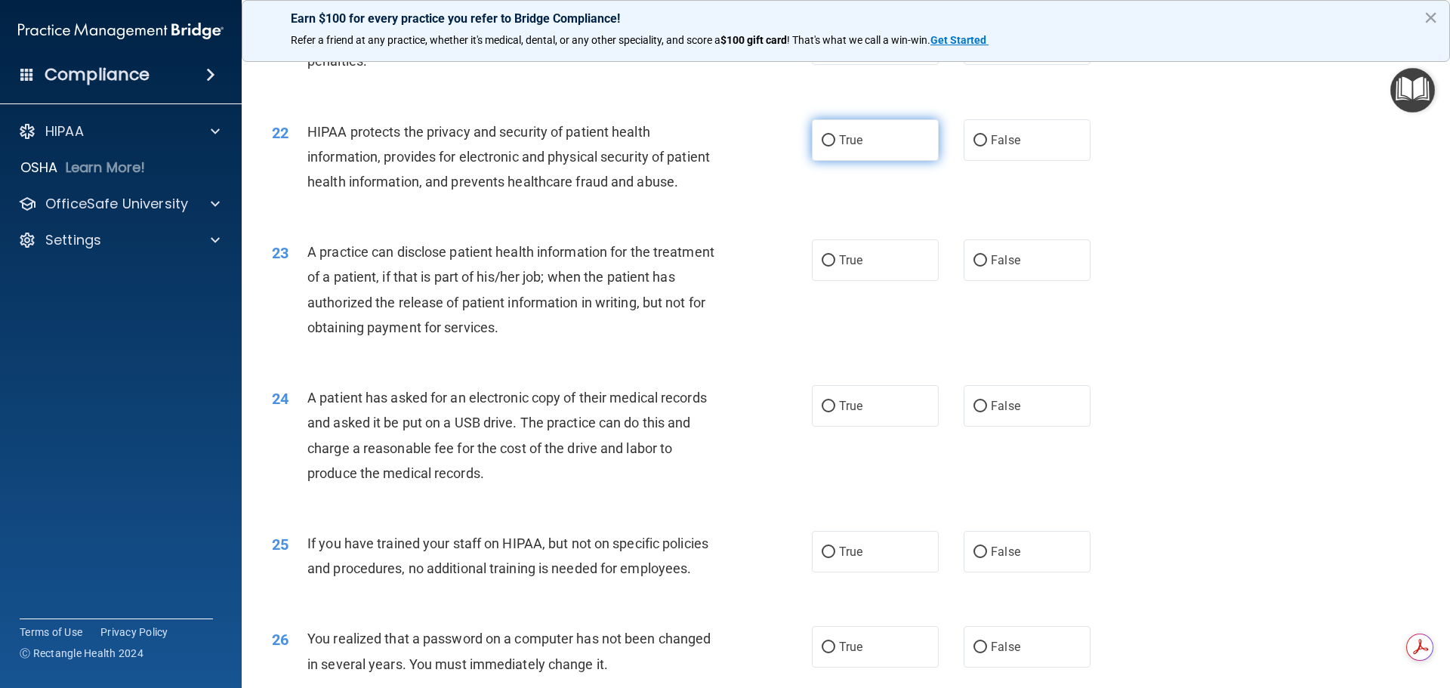
click at [822, 147] on input "True" at bounding box center [829, 140] width 14 height 11
radio input "true"
click at [976, 267] on input "False" at bounding box center [981, 260] width 14 height 11
radio input "true"
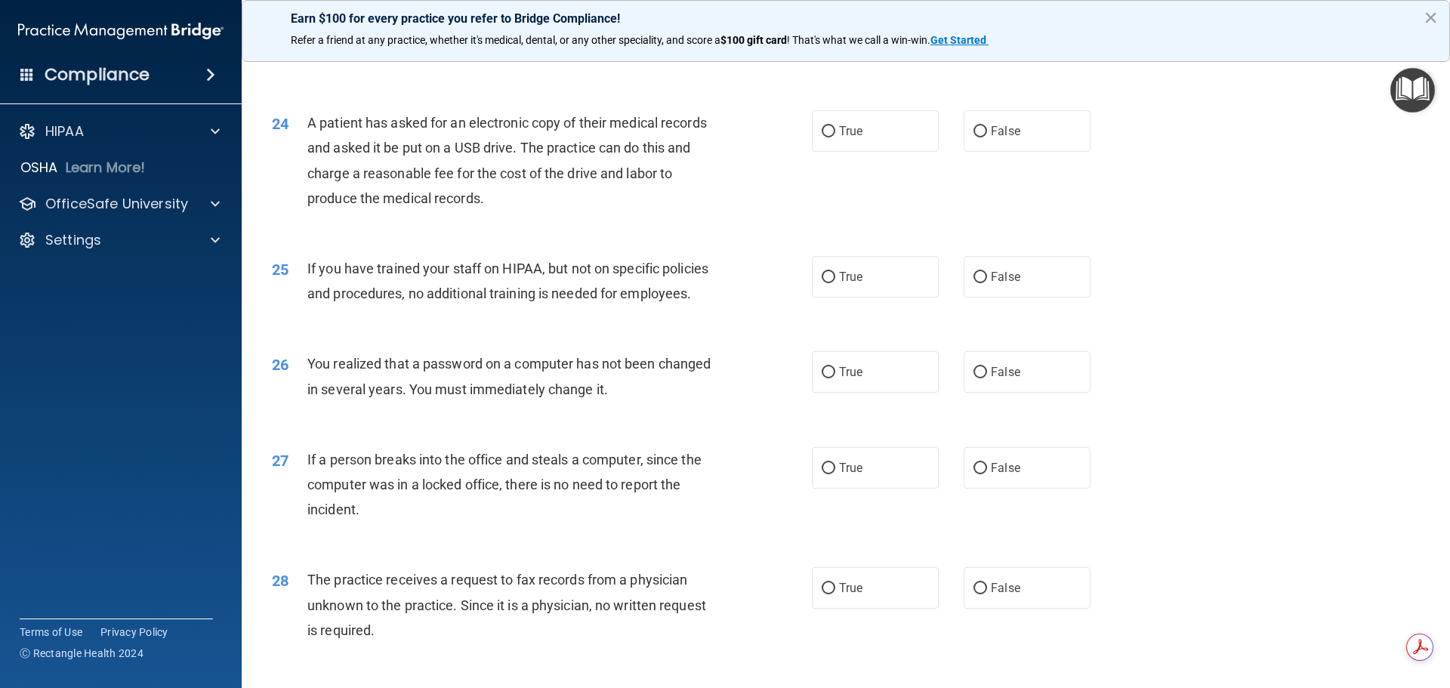
scroll to position [2568, 0]
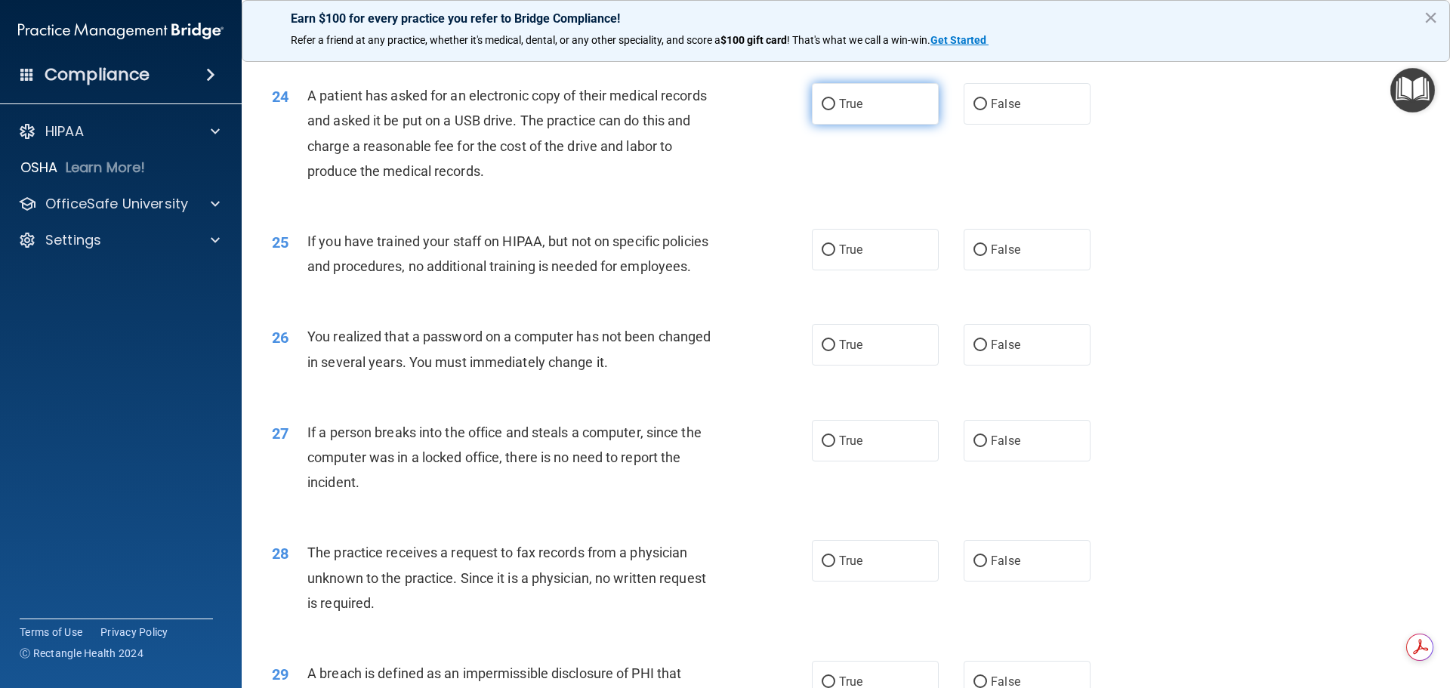
click at [827, 110] on input "True" at bounding box center [829, 104] width 14 height 11
radio input "true"
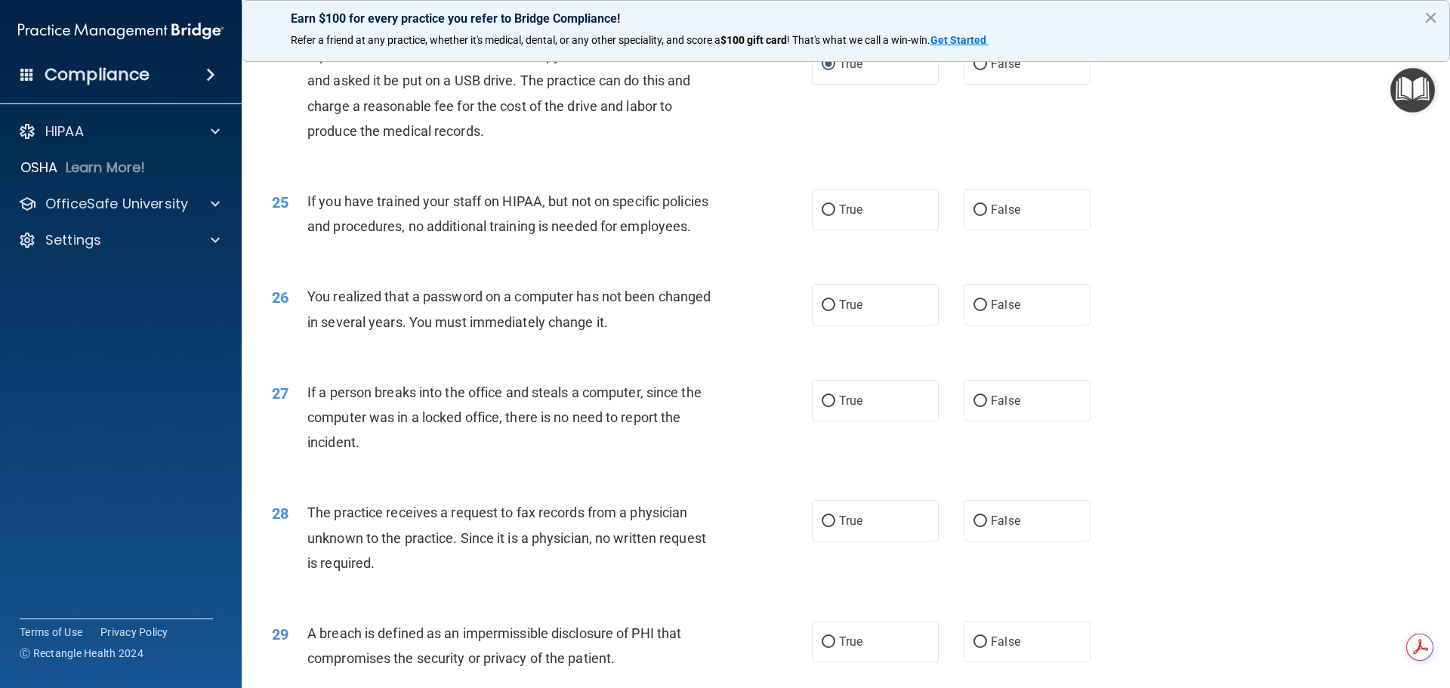
scroll to position [2644, 0]
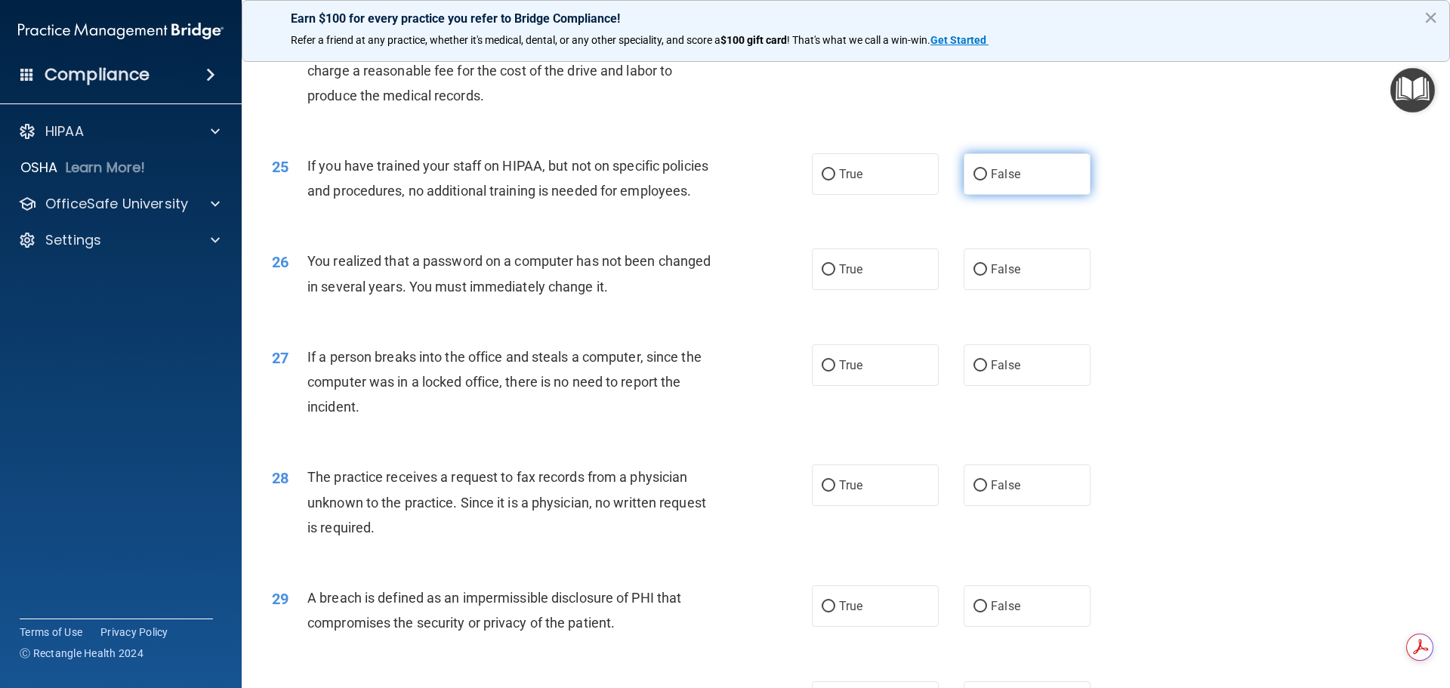
click at [975, 181] on input "False" at bounding box center [981, 174] width 14 height 11
radio input "true"
click at [823, 276] on input "True" at bounding box center [829, 269] width 14 height 11
radio input "true"
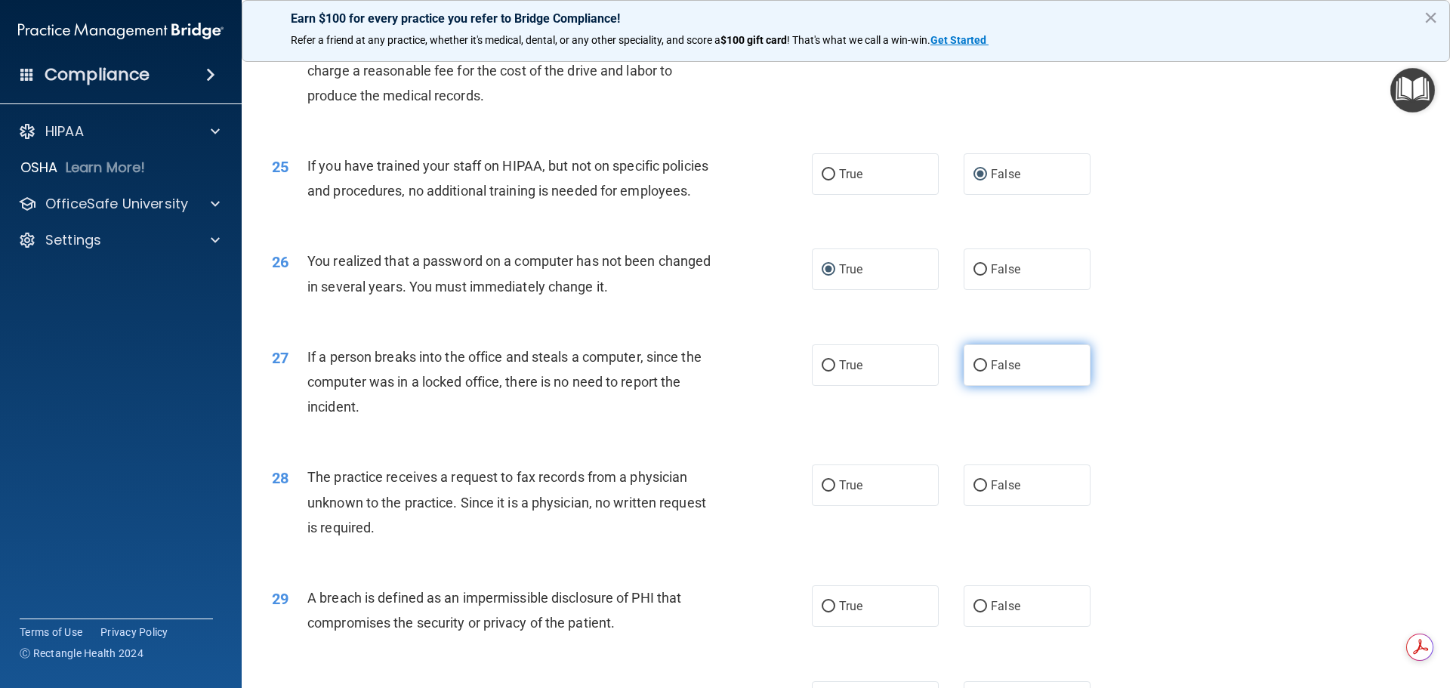
click at [974, 372] on input "False" at bounding box center [981, 365] width 14 height 11
radio input "true"
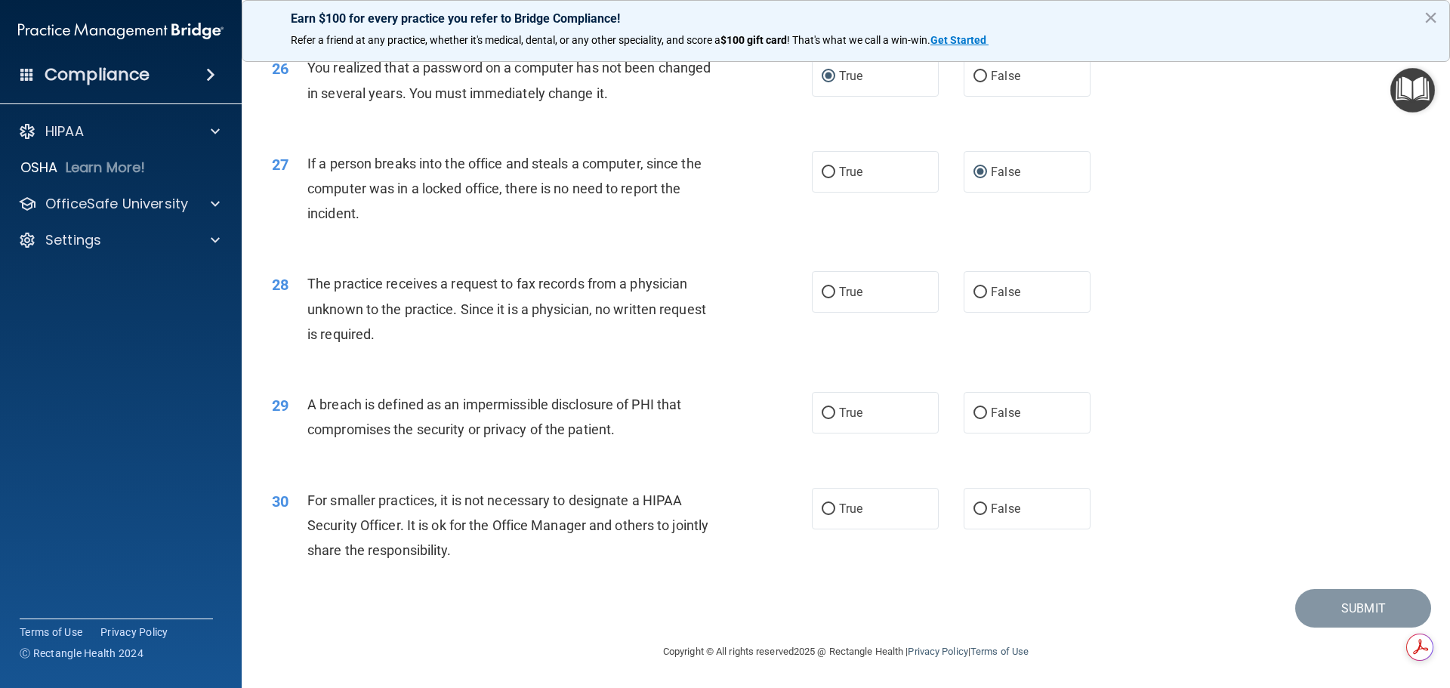
scroll to position [2870, 0]
click at [974, 298] on input "False" at bounding box center [981, 292] width 14 height 11
radio input "true"
click at [839, 420] on span "True" at bounding box center [850, 413] width 23 height 14
click at [835, 419] on input "True" at bounding box center [829, 413] width 14 height 11
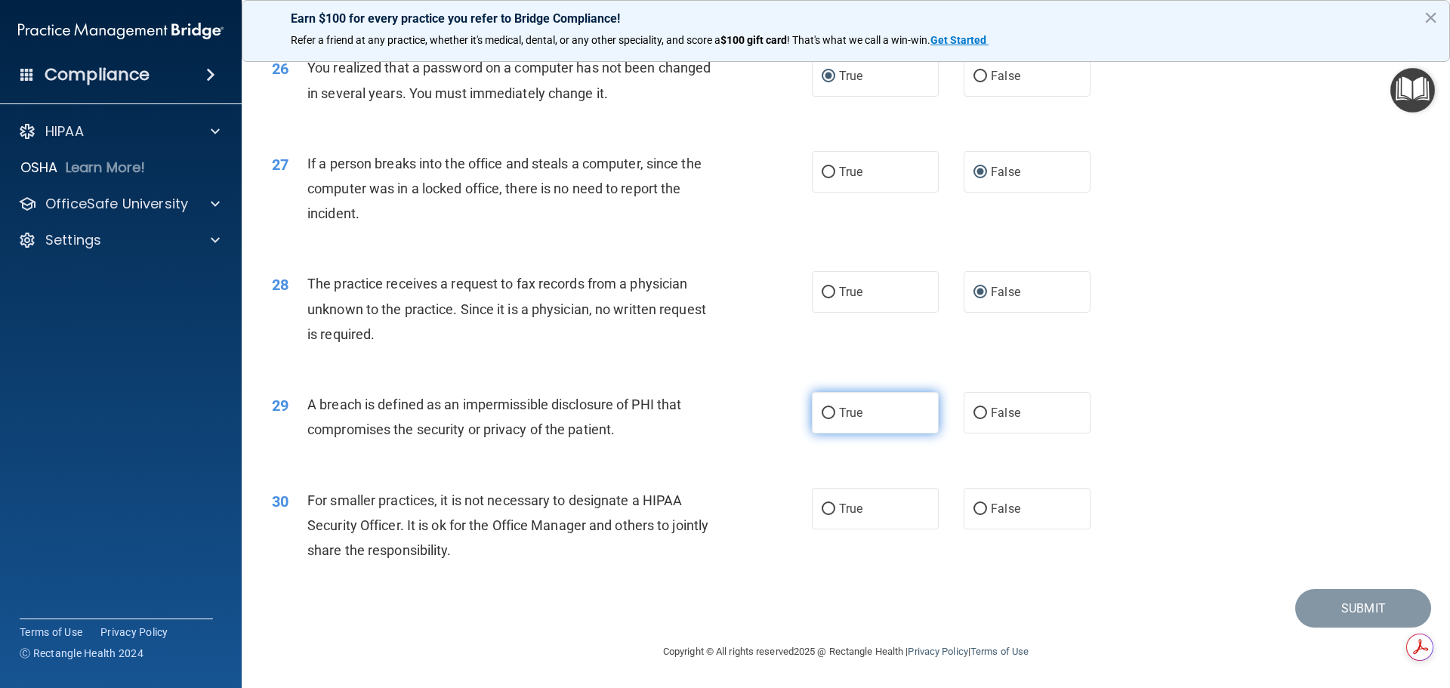
radio input "true"
click at [978, 515] on input "False" at bounding box center [981, 509] width 14 height 11
radio input "true"
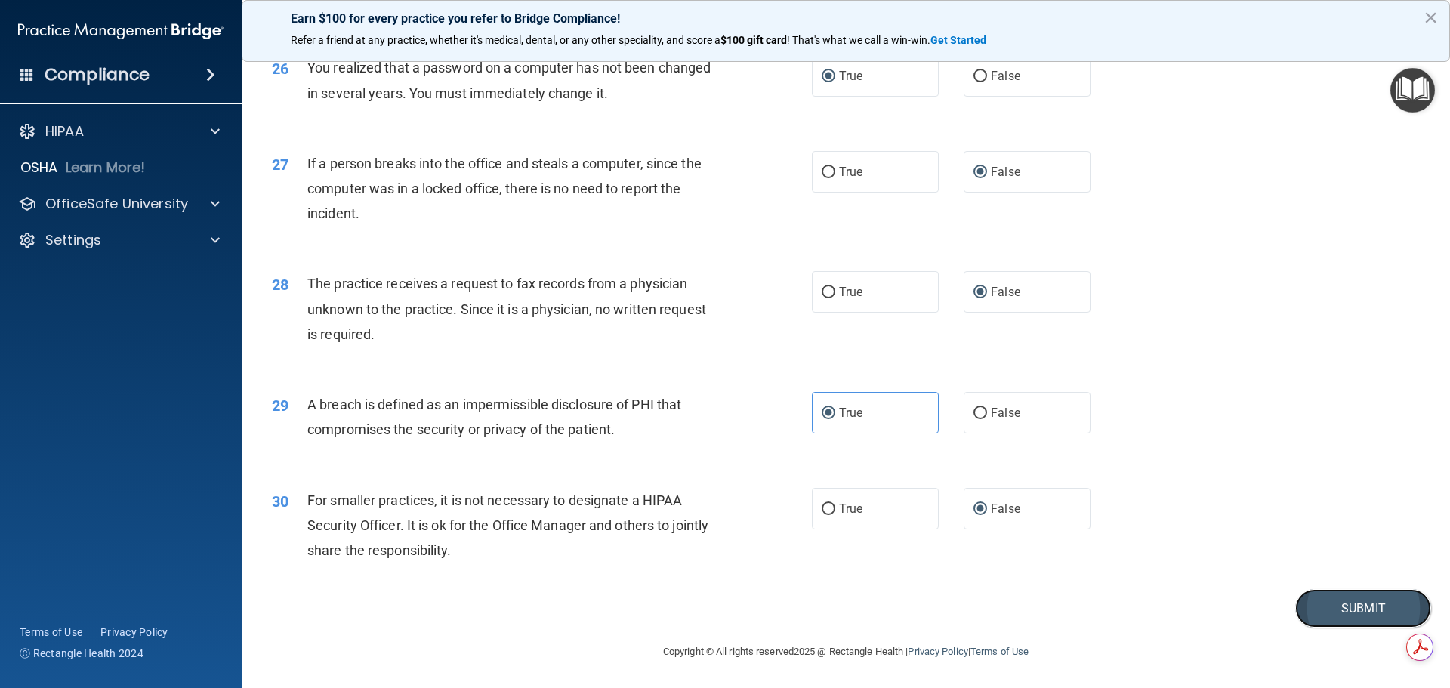
click at [1359, 625] on button "Submit" at bounding box center [1363, 608] width 136 height 39
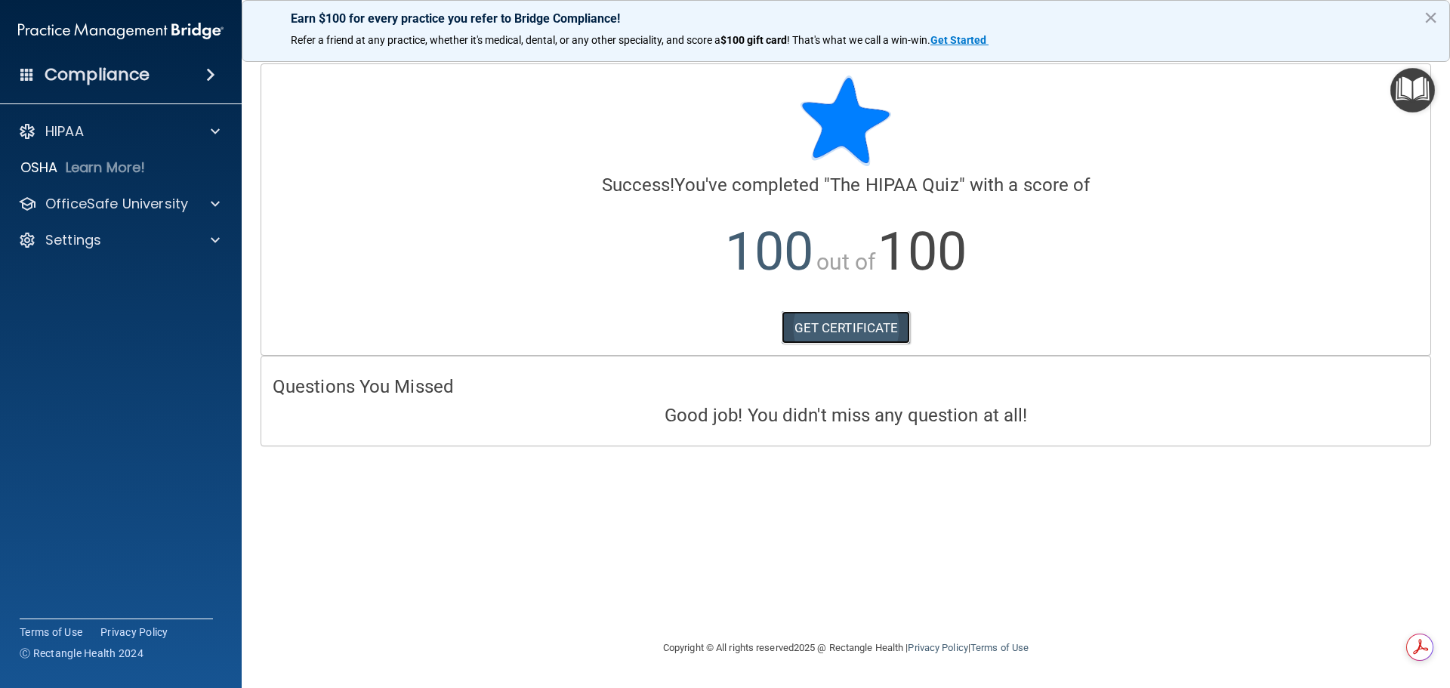
click at [870, 329] on link "GET CERTIFICATE" at bounding box center [846, 327] width 129 height 33
click at [164, 205] on p "OfficeSafe University" at bounding box center [116, 204] width 143 height 18
click at [115, 239] on p "HIPAA Training" at bounding box center [72, 240] width 125 height 15
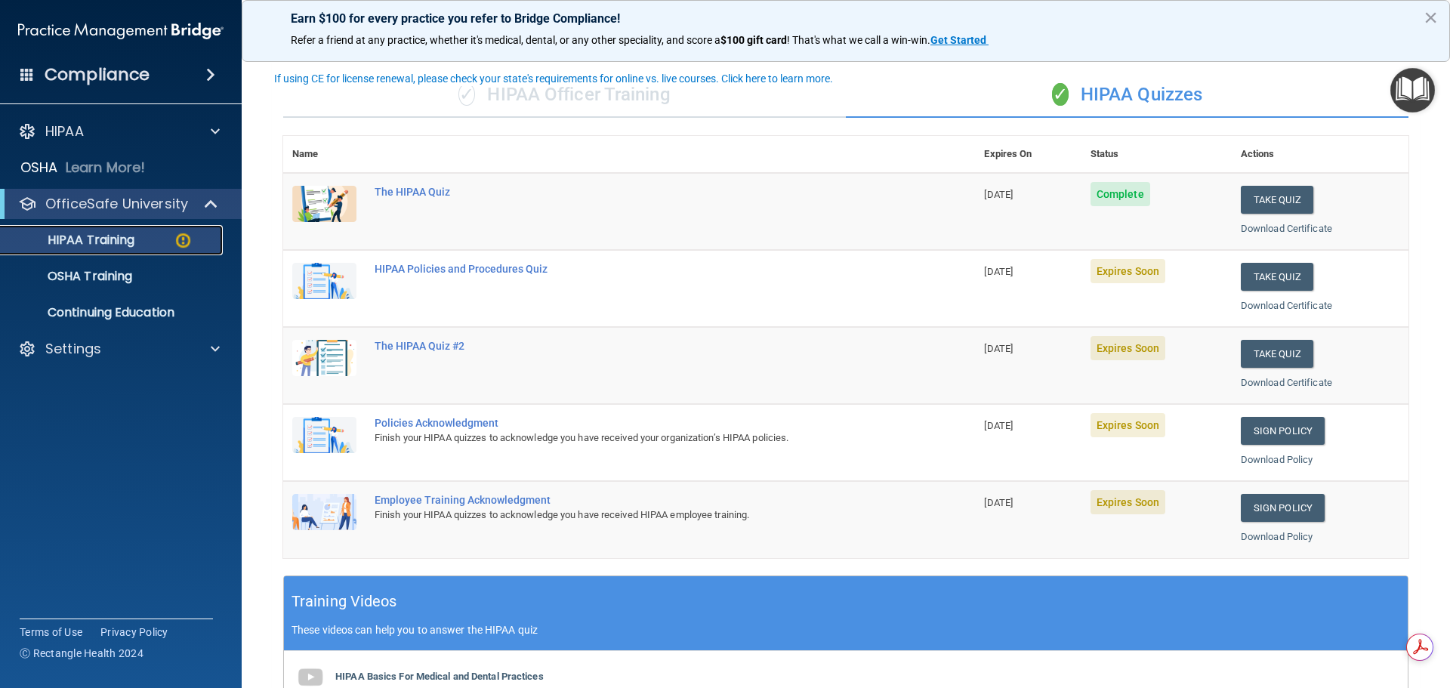
scroll to position [76, 0]
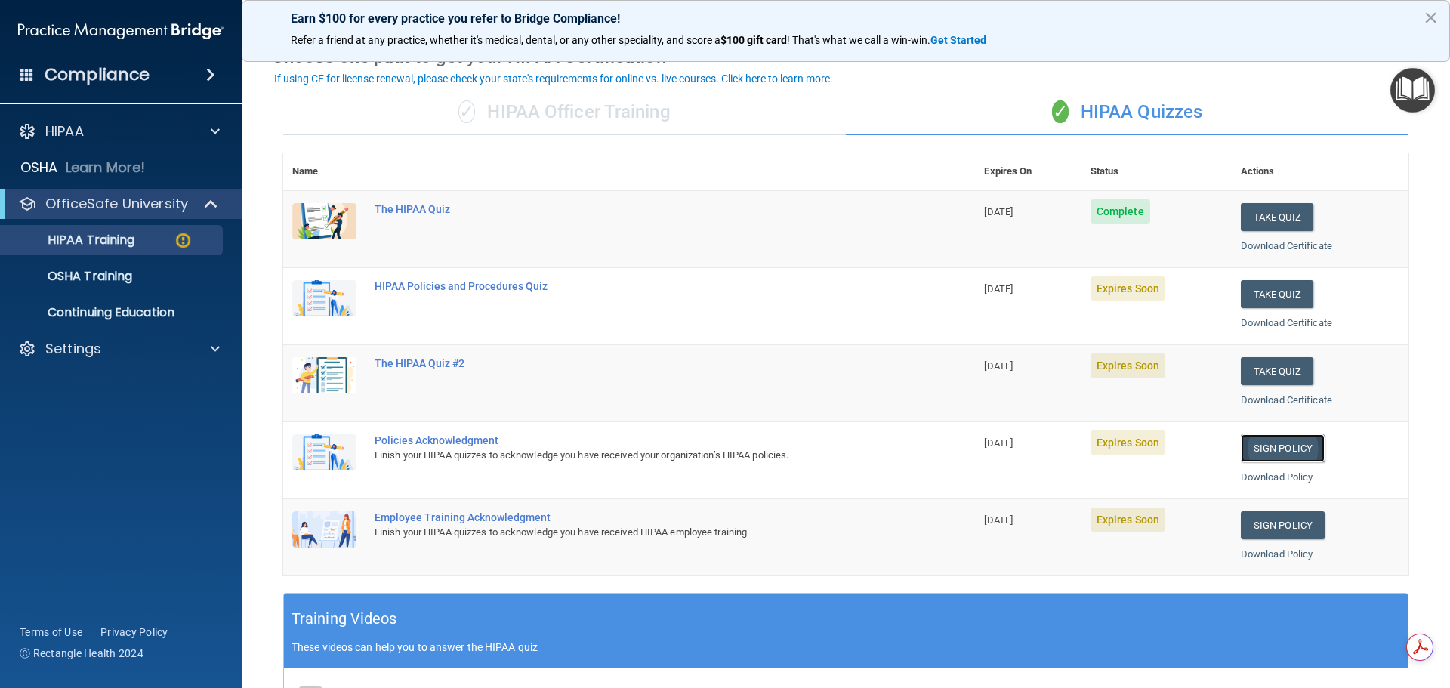
click at [1252, 441] on link "Sign Policy" at bounding box center [1283, 448] width 84 height 28
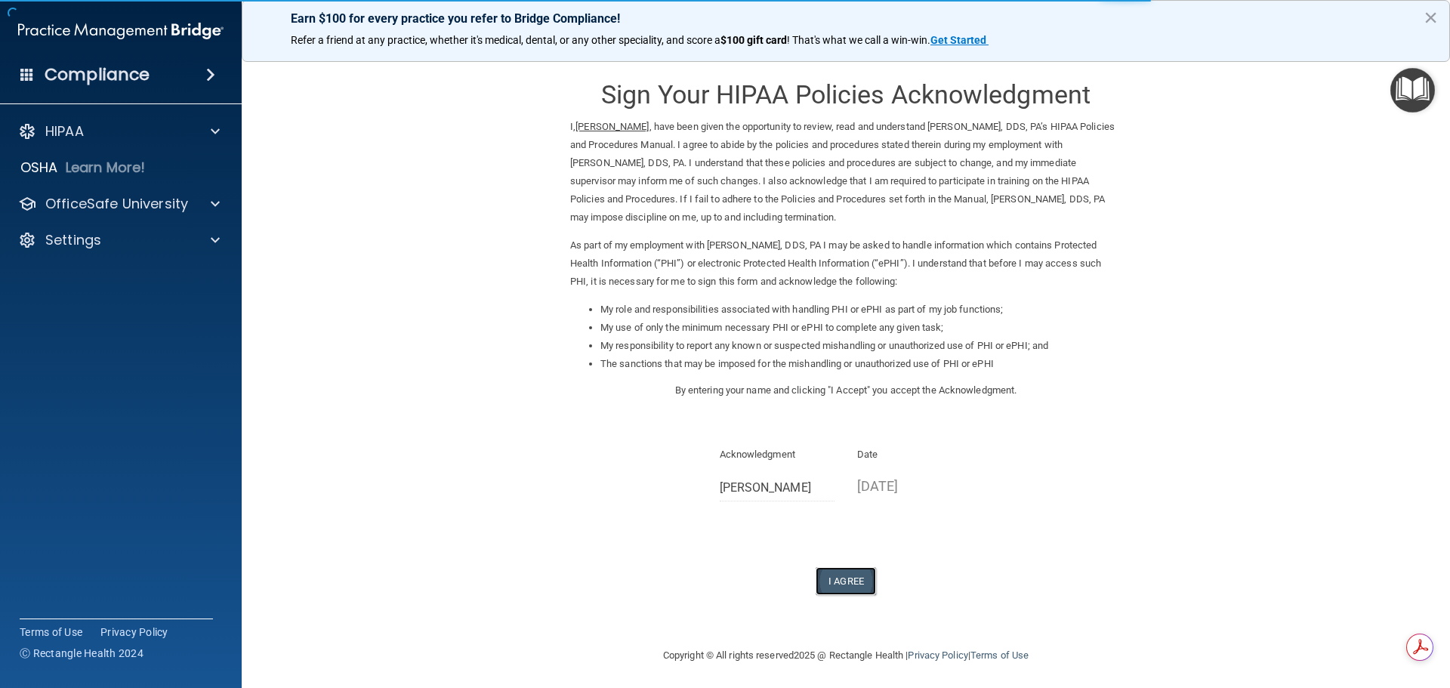
click at [845, 576] on button "I Agree" at bounding box center [846, 581] width 60 height 28
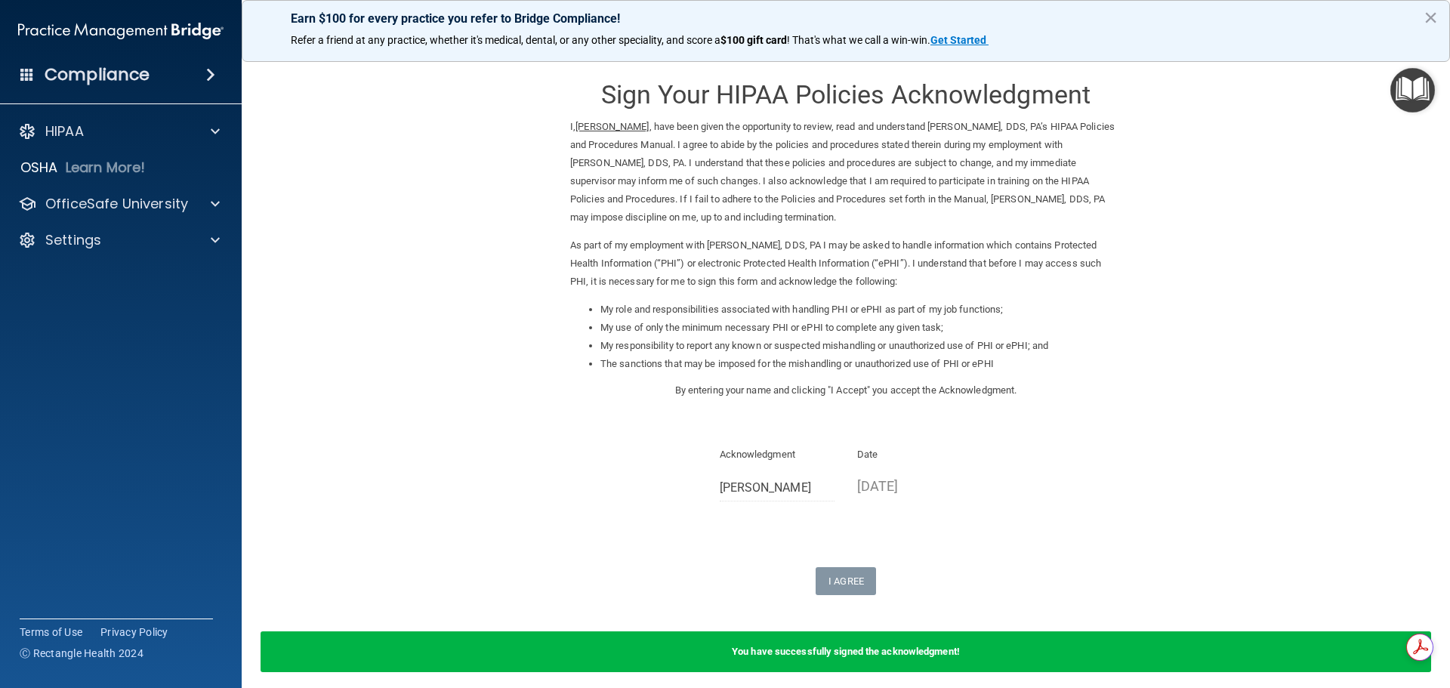
drag, startPoint x: 998, startPoint y: 518, endPoint x: 985, endPoint y: 511, distance: 14.5
